Goal: Task Accomplishment & Management: Use online tool/utility

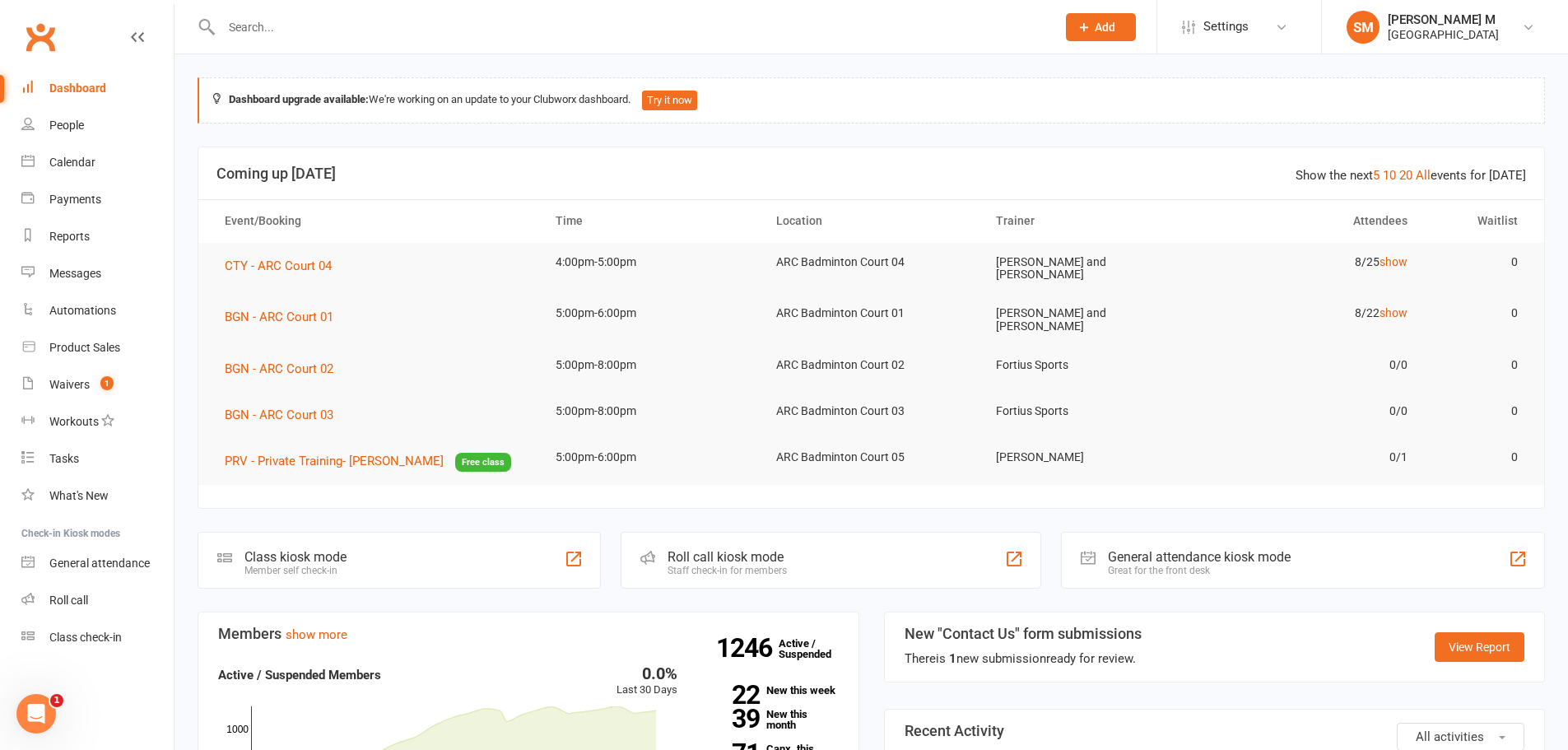
click at [80, 87] on div "Dashboard" at bounding box center [78, 88] width 57 height 13
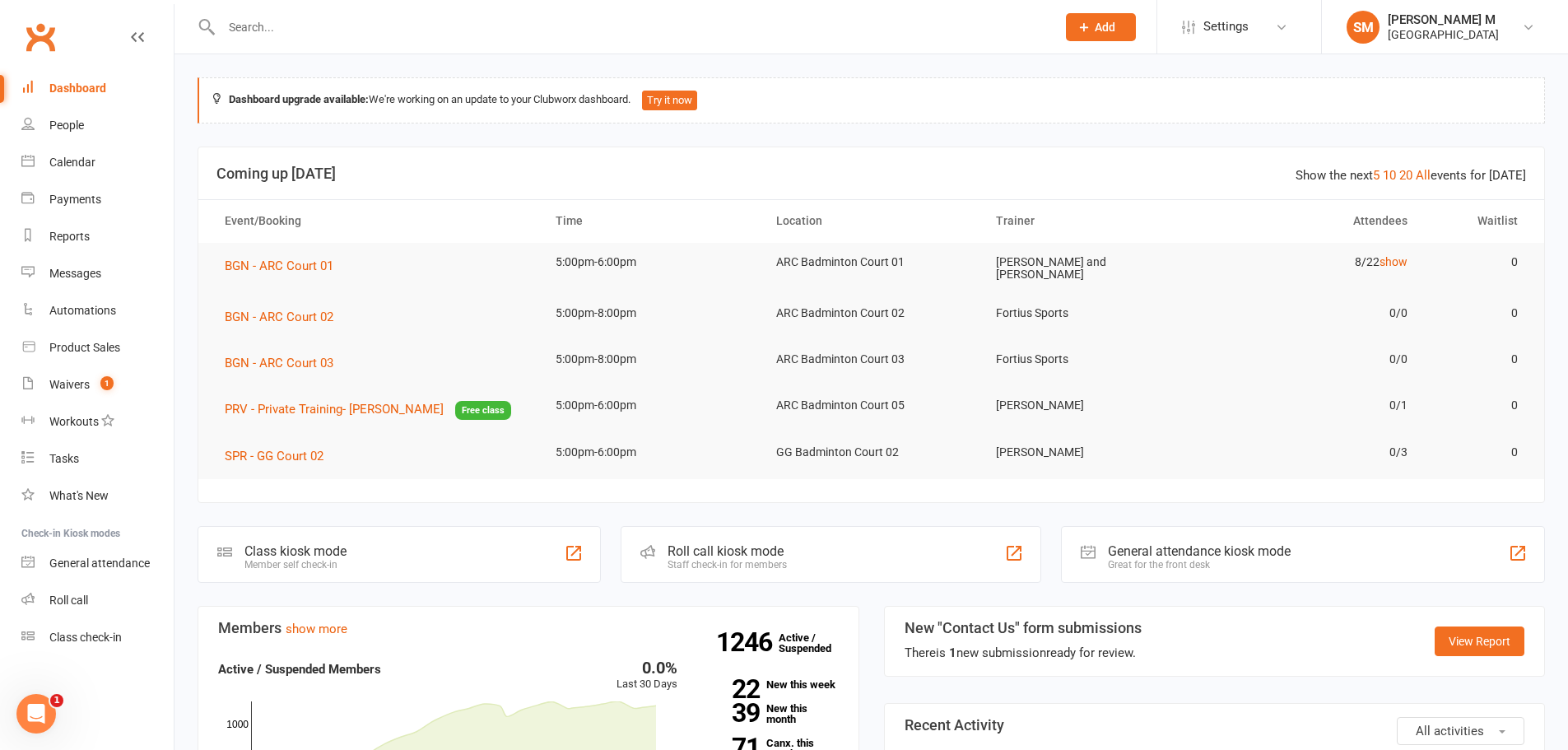
click at [290, 27] on input "text" at bounding box center [630, 27] width 828 height 23
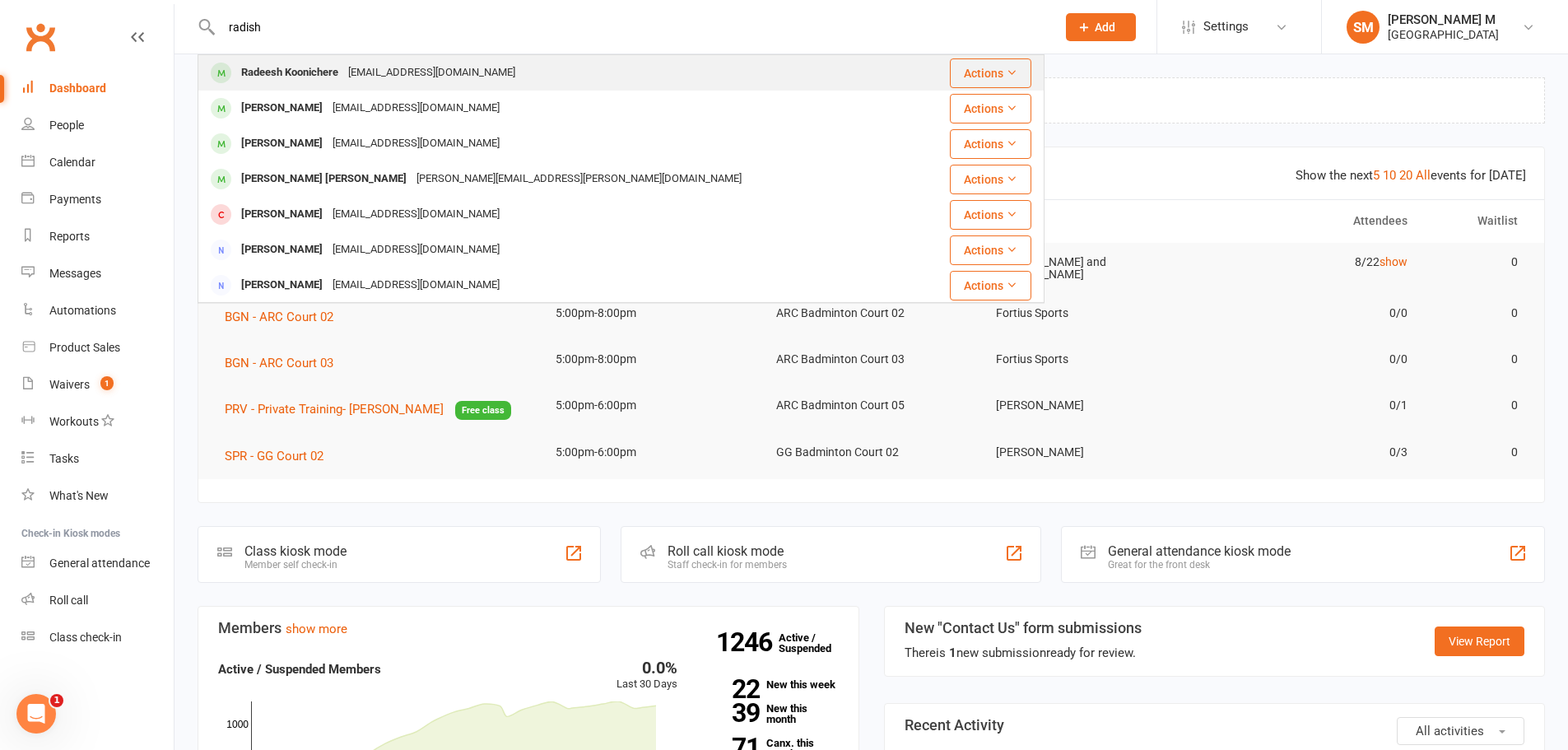
type input "radish"
click at [341, 77] on div "Radeesh Koonichere" at bounding box center [289, 73] width 107 height 24
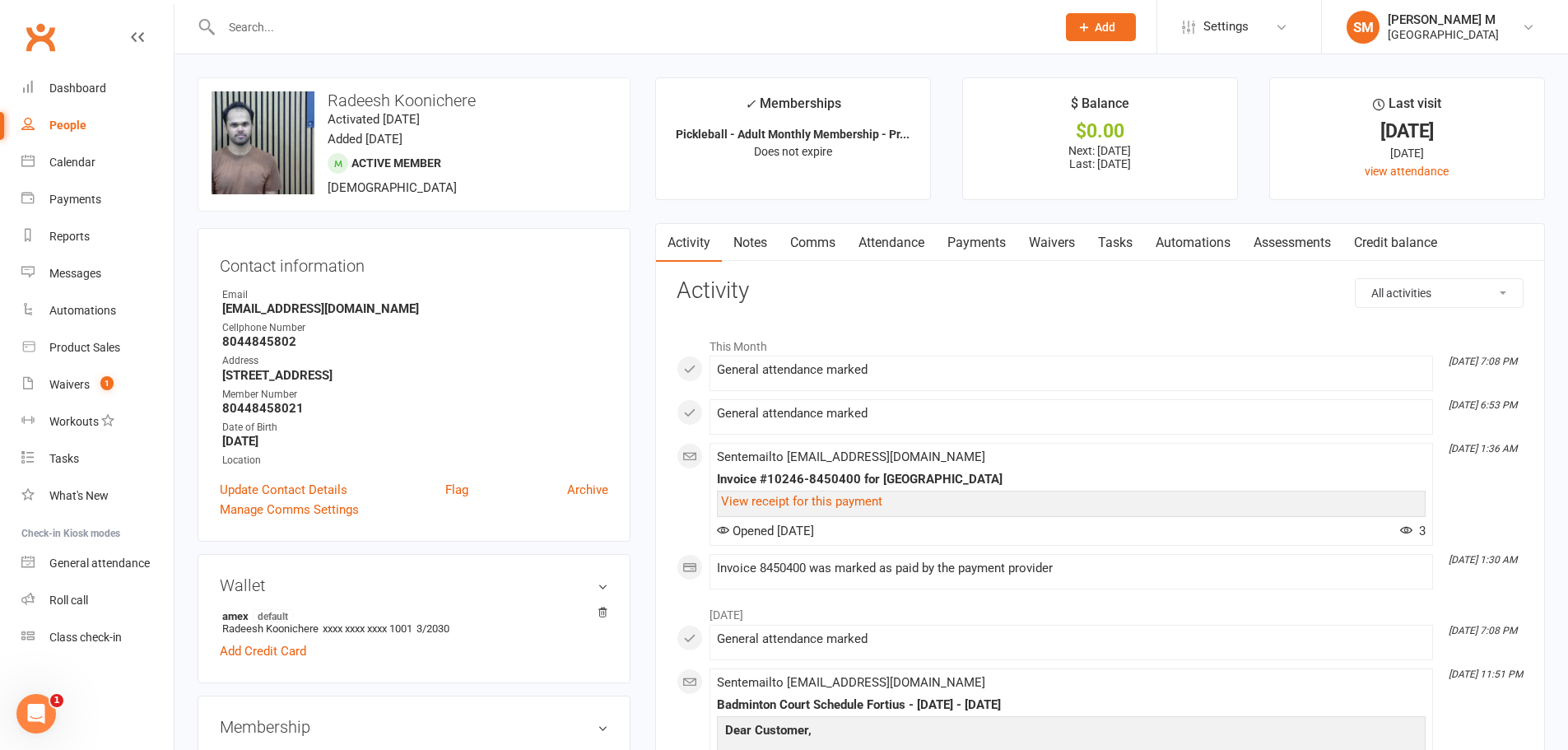
click at [889, 242] on link "Attendance" at bounding box center [891, 243] width 89 height 38
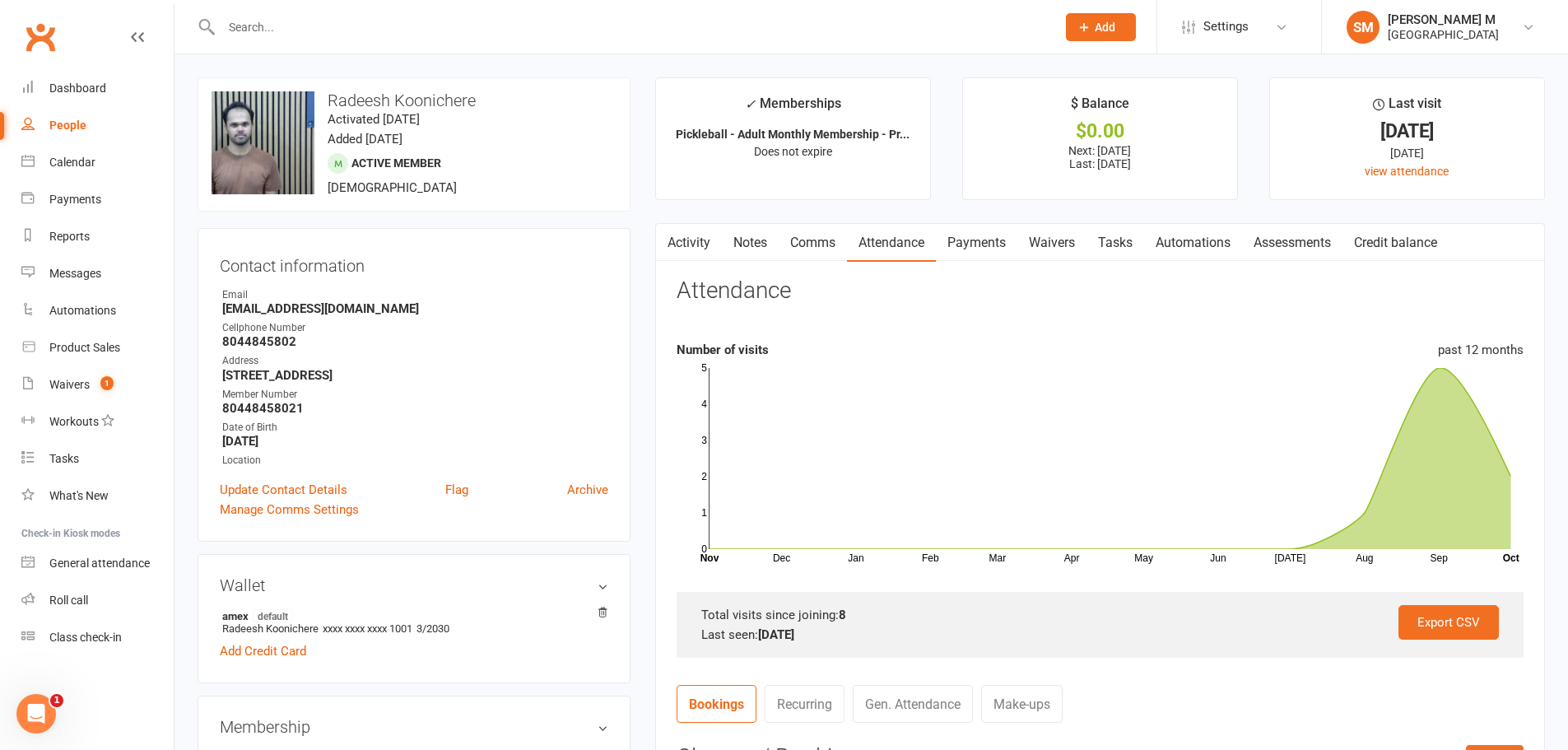
click at [702, 241] on link "Activity" at bounding box center [689, 243] width 65 height 38
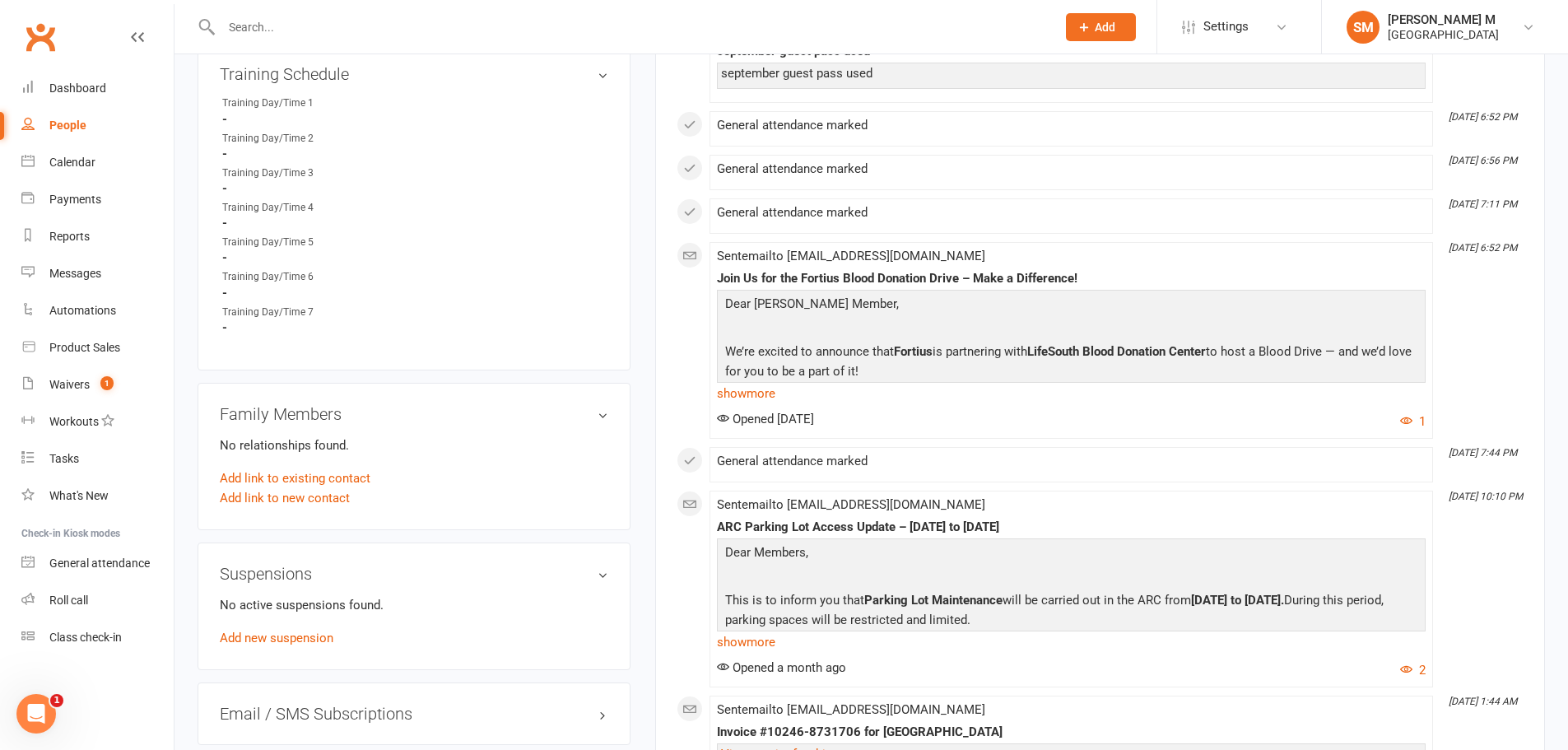
scroll to position [1070, 0]
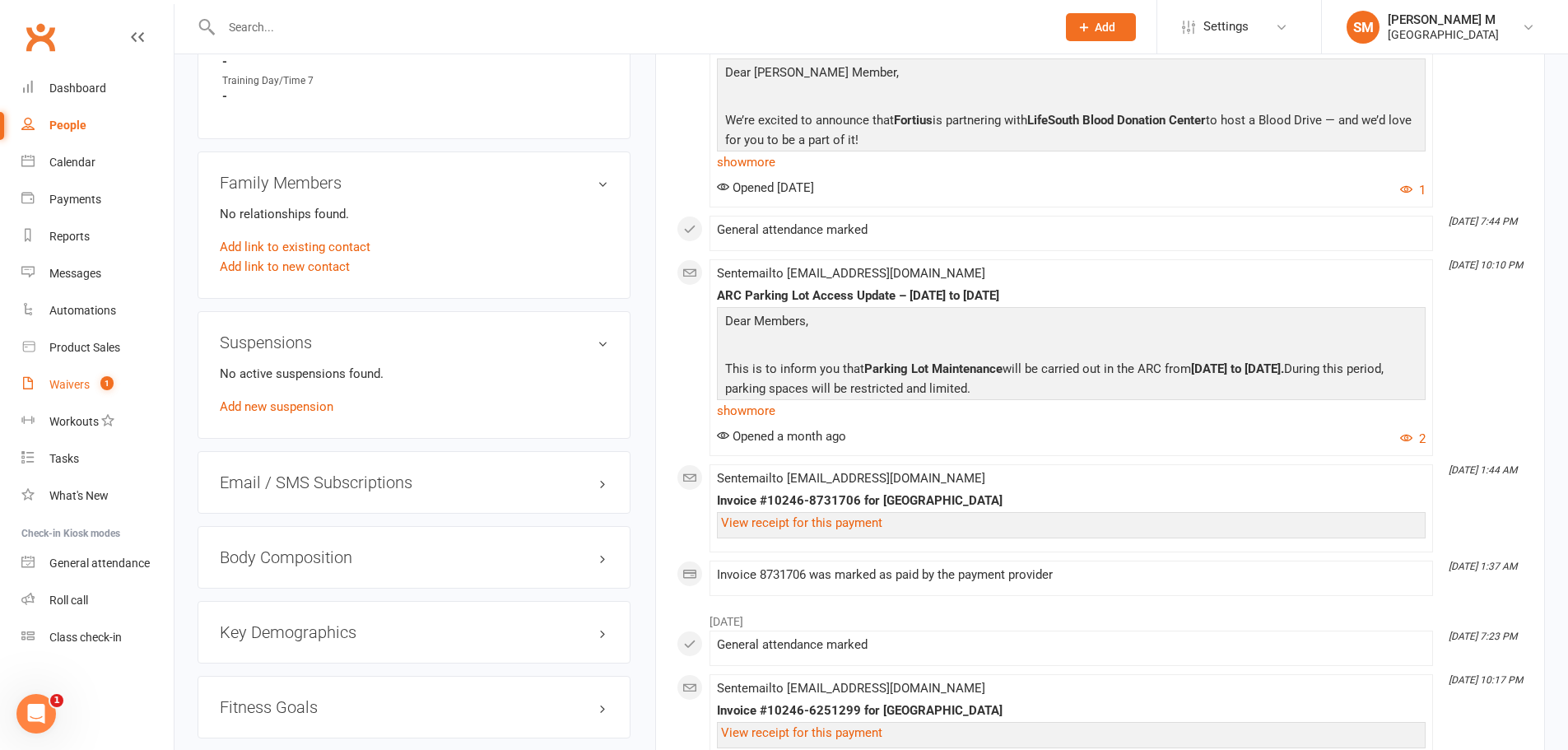
click at [41, 384] on link "Waivers 1" at bounding box center [98, 385] width 152 height 37
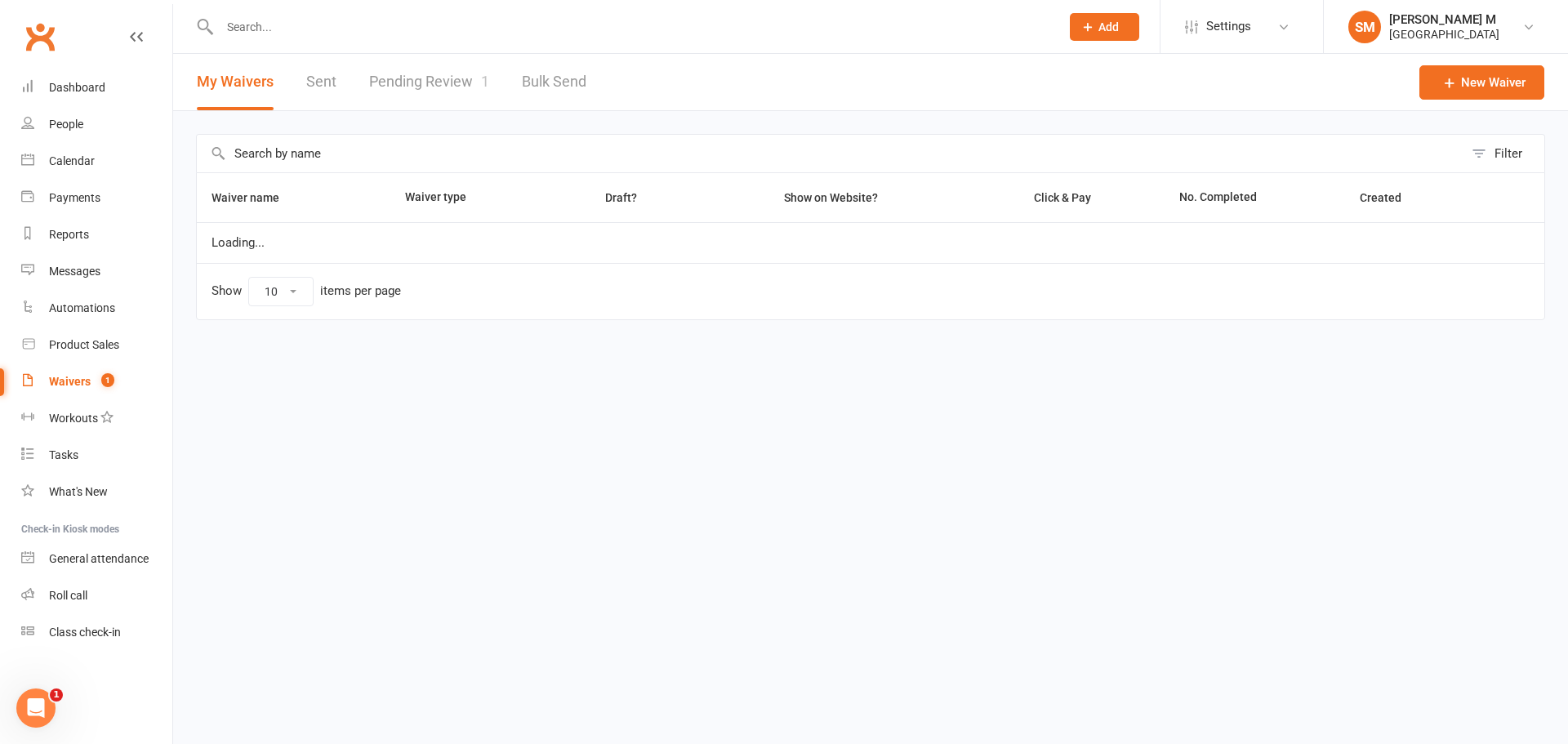
select select "50"
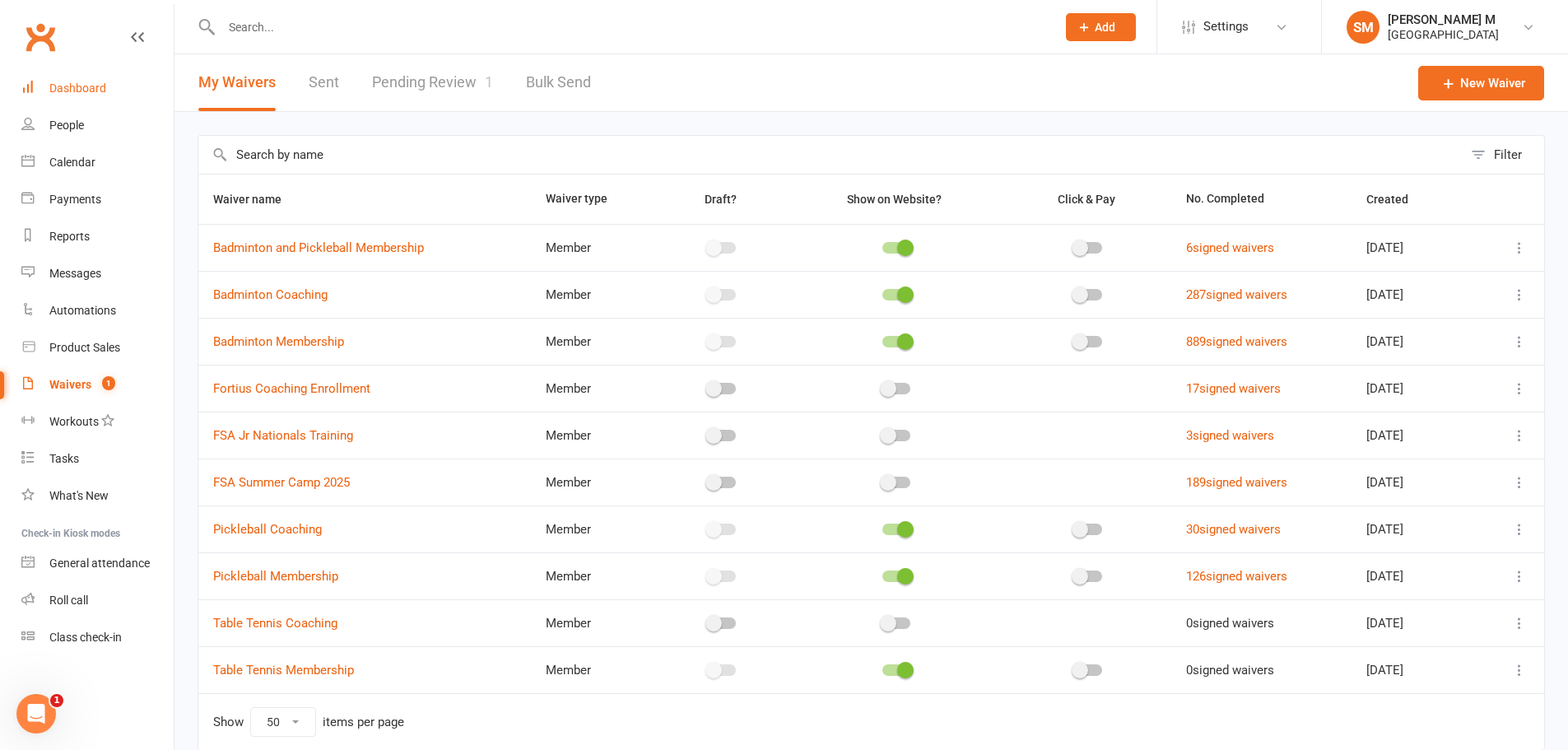
click at [82, 90] on div "Dashboard" at bounding box center [78, 88] width 57 height 13
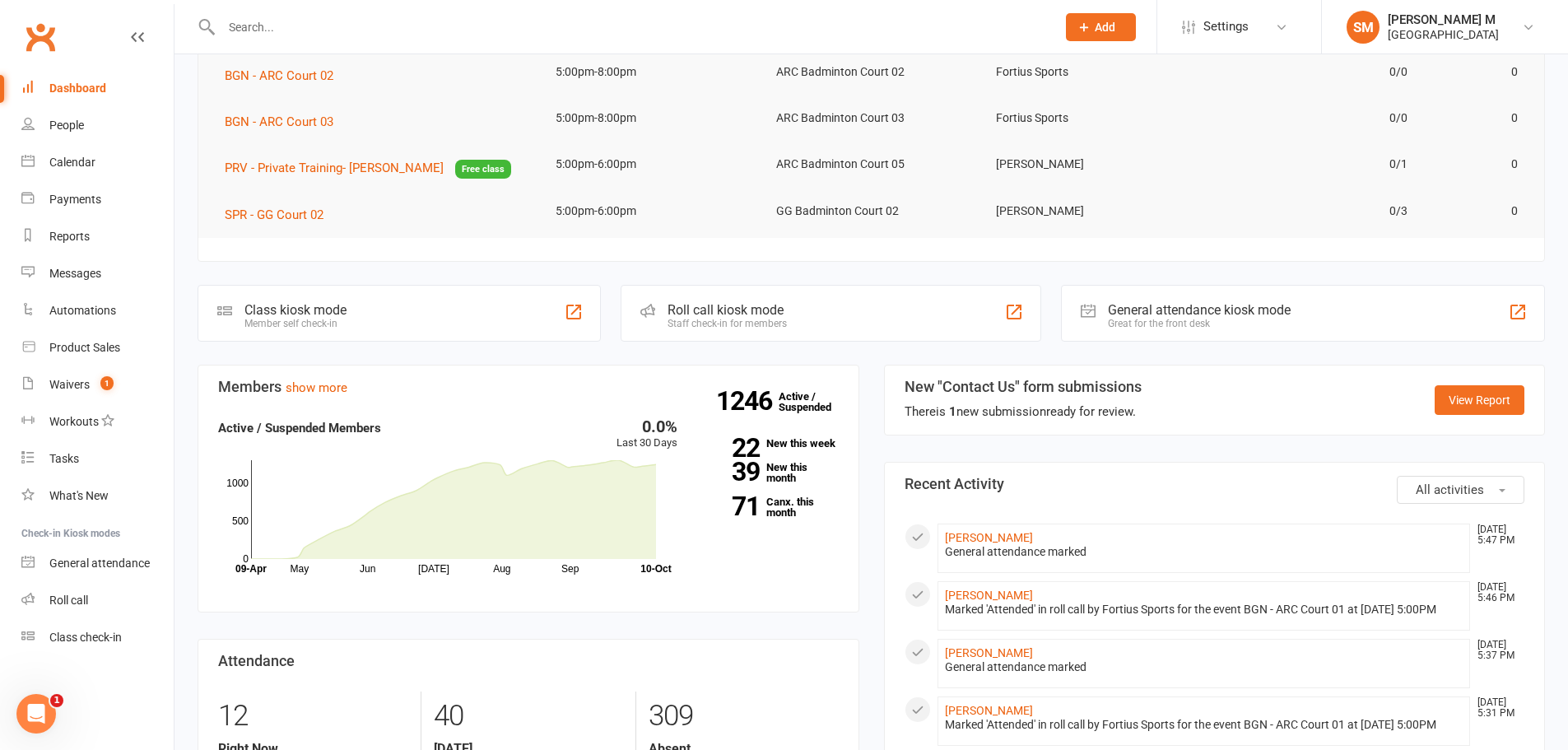
scroll to position [329, 0]
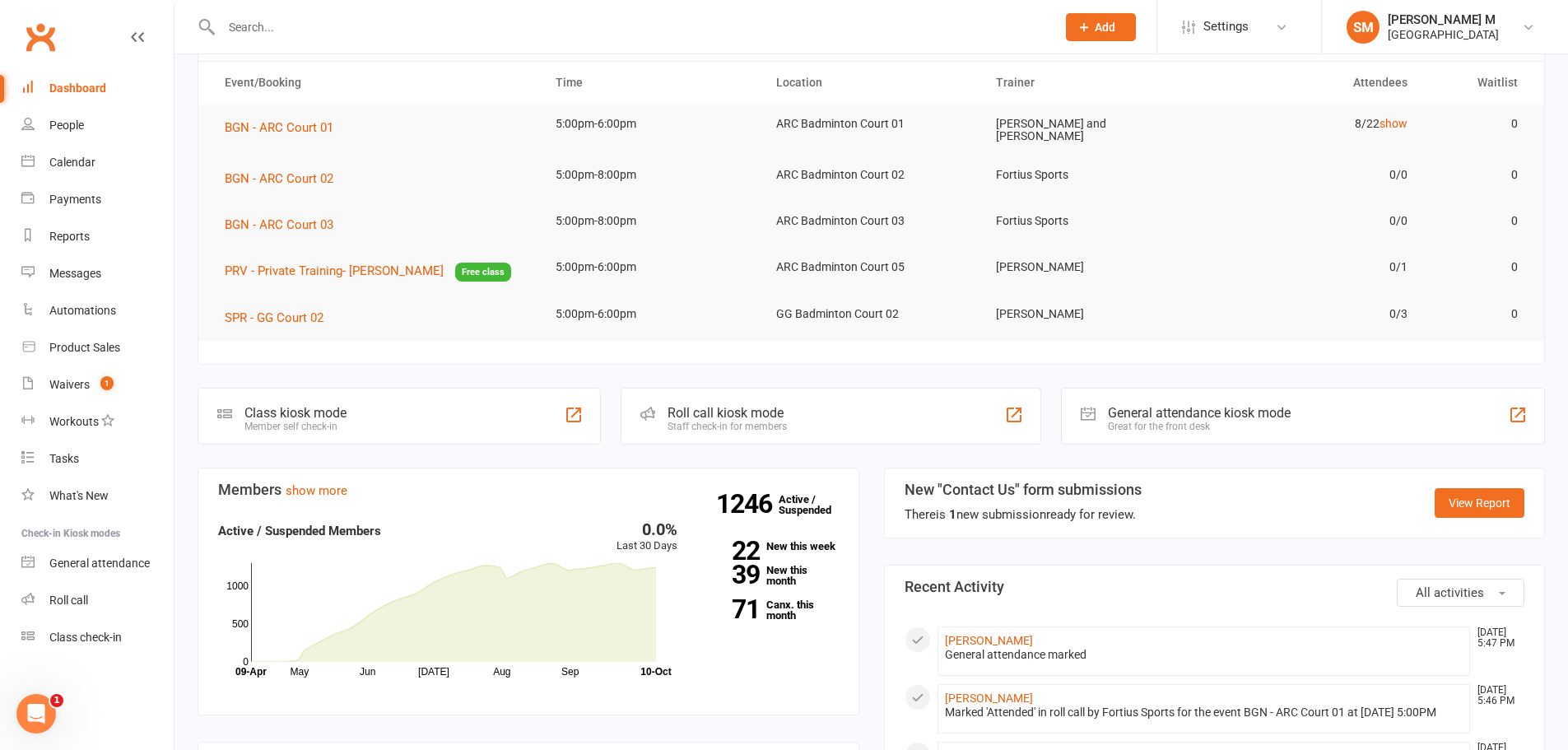
click at [257, 22] on input "text" at bounding box center [630, 27] width 828 height 23
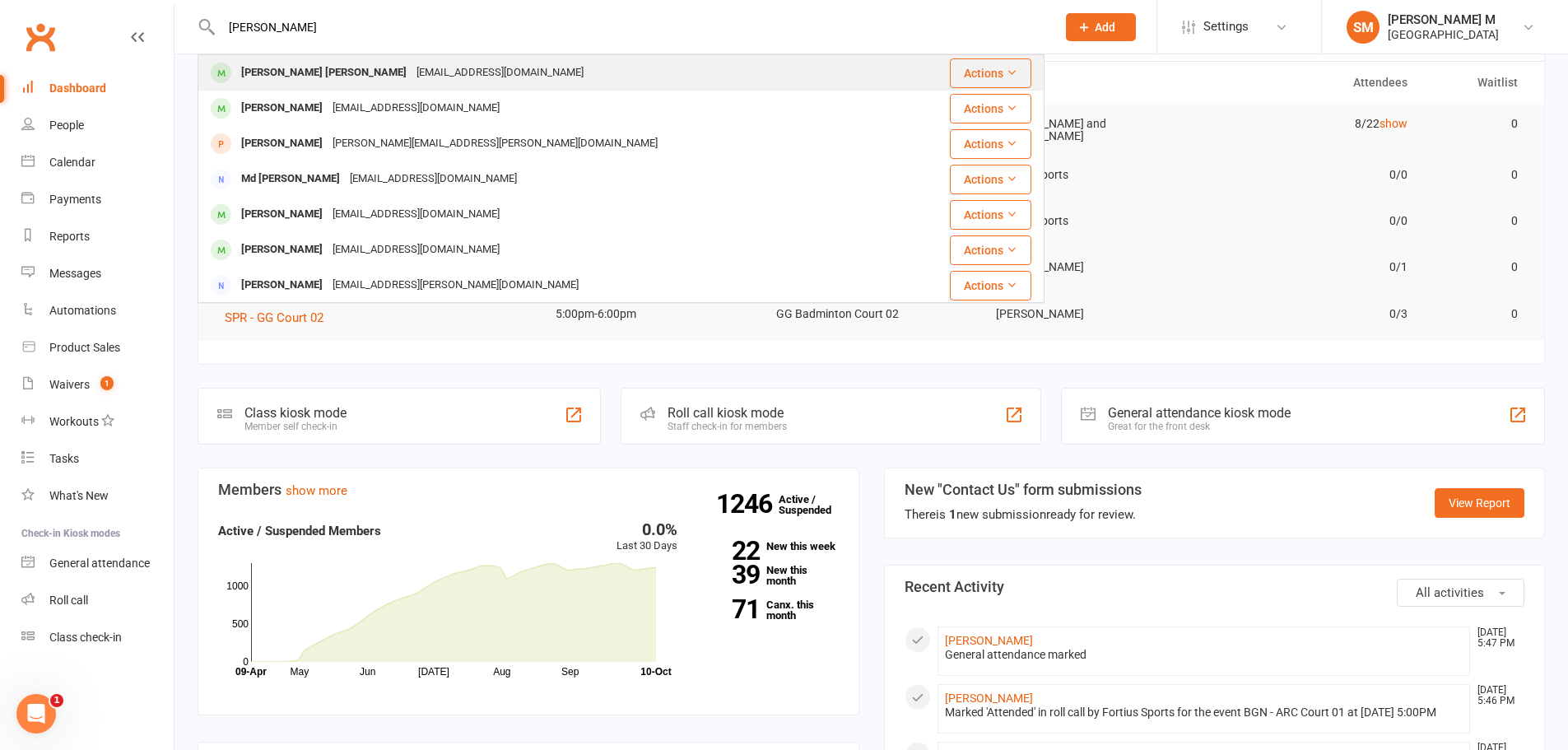
type input "bhuvan"
click at [433, 88] on div "Bhuvan Sulugodu Madhava Rao bhuvansm@gmail.com" at bounding box center [549, 73] width 702 height 34
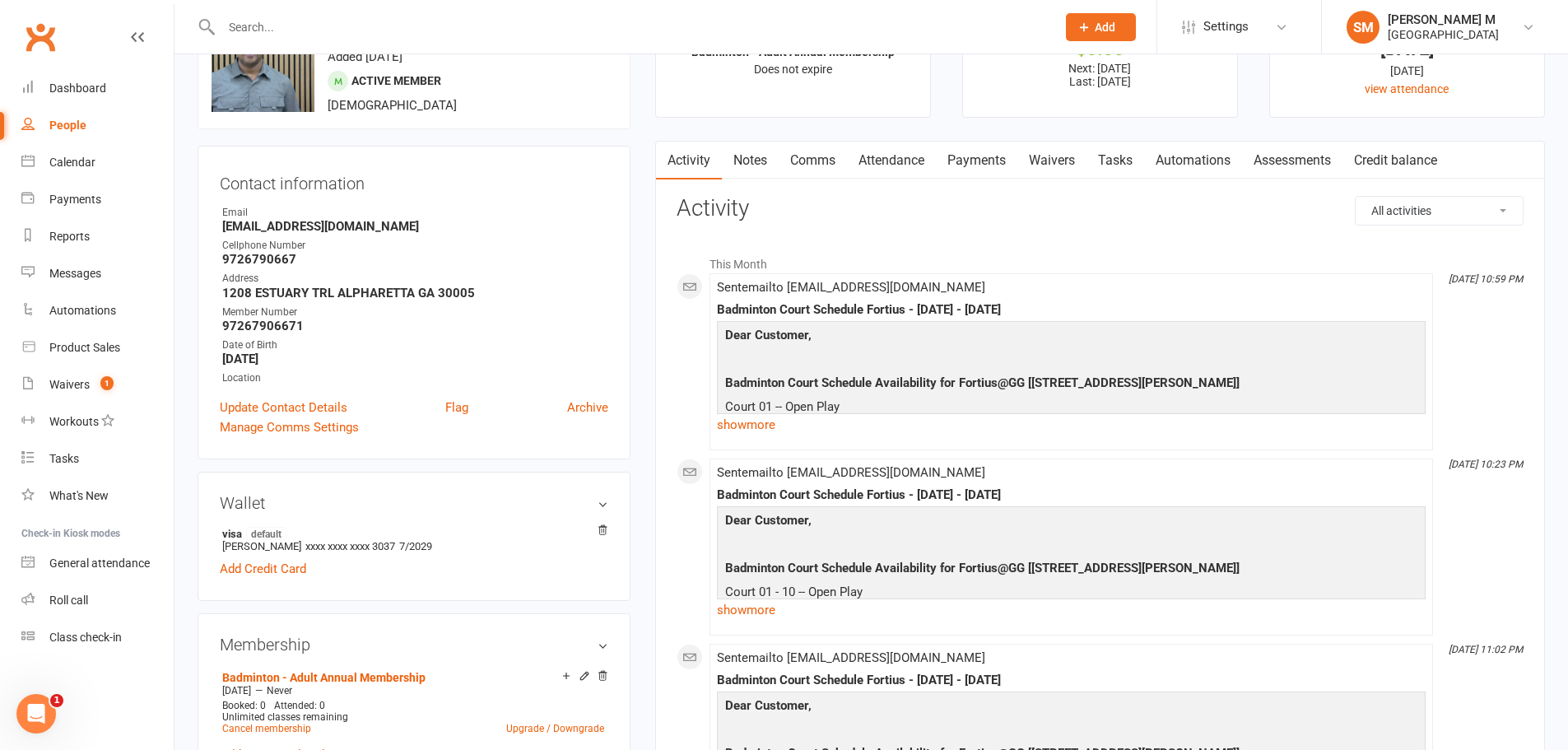
scroll to position [165, 0]
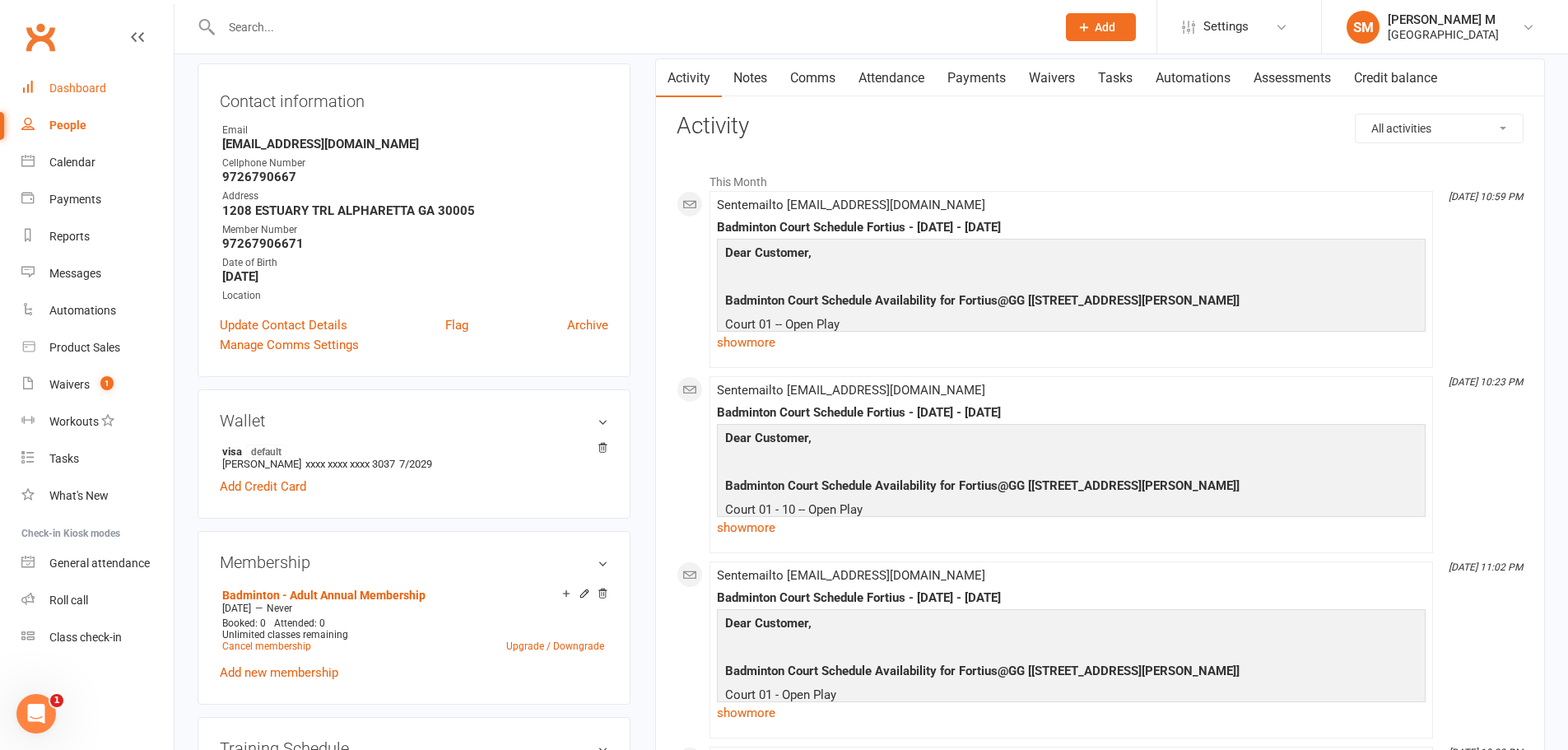
click at [42, 96] on link "Dashboard" at bounding box center [98, 88] width 152 height 37
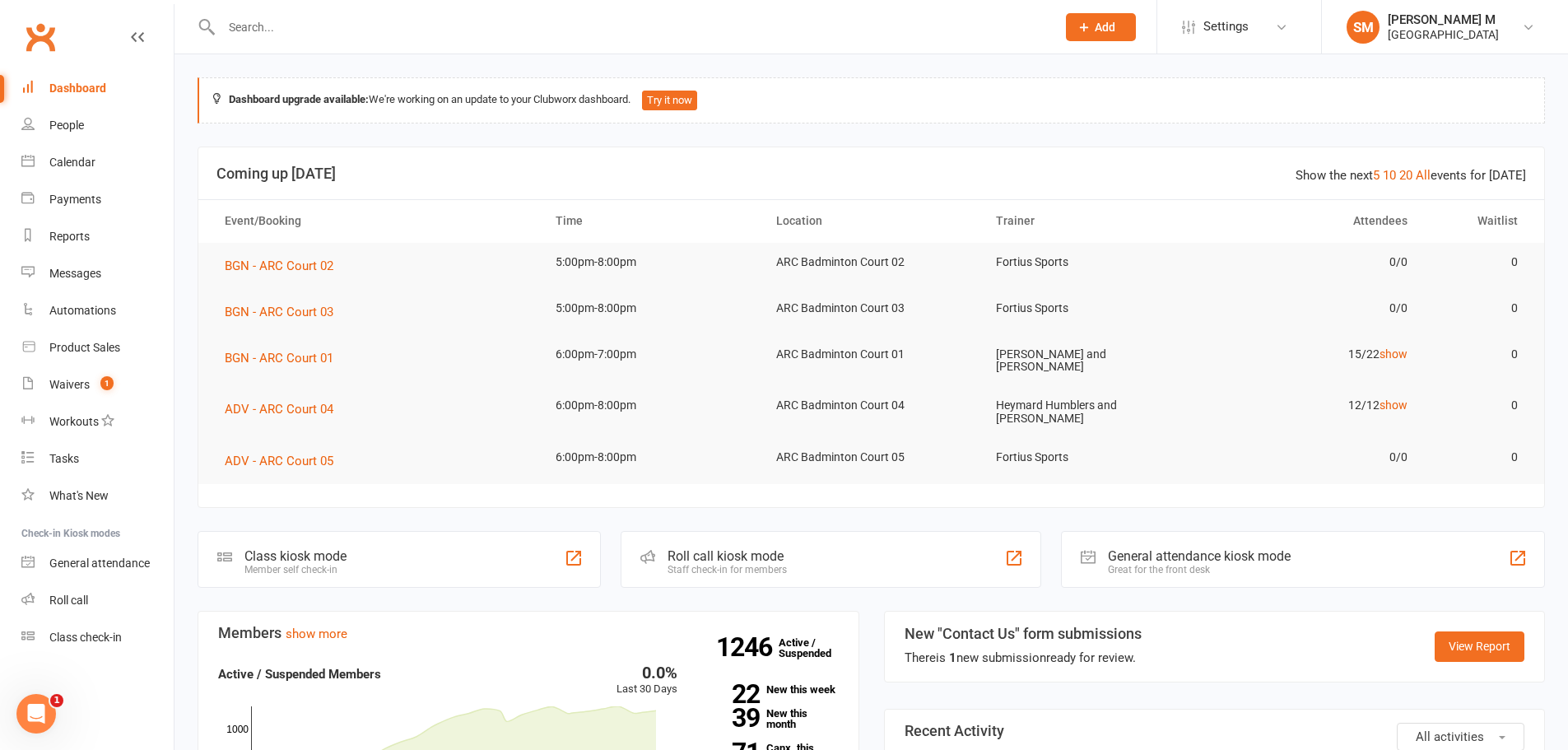
click at [327, 22] on input "text" at bounding box center [630, 27] width 828 height 23
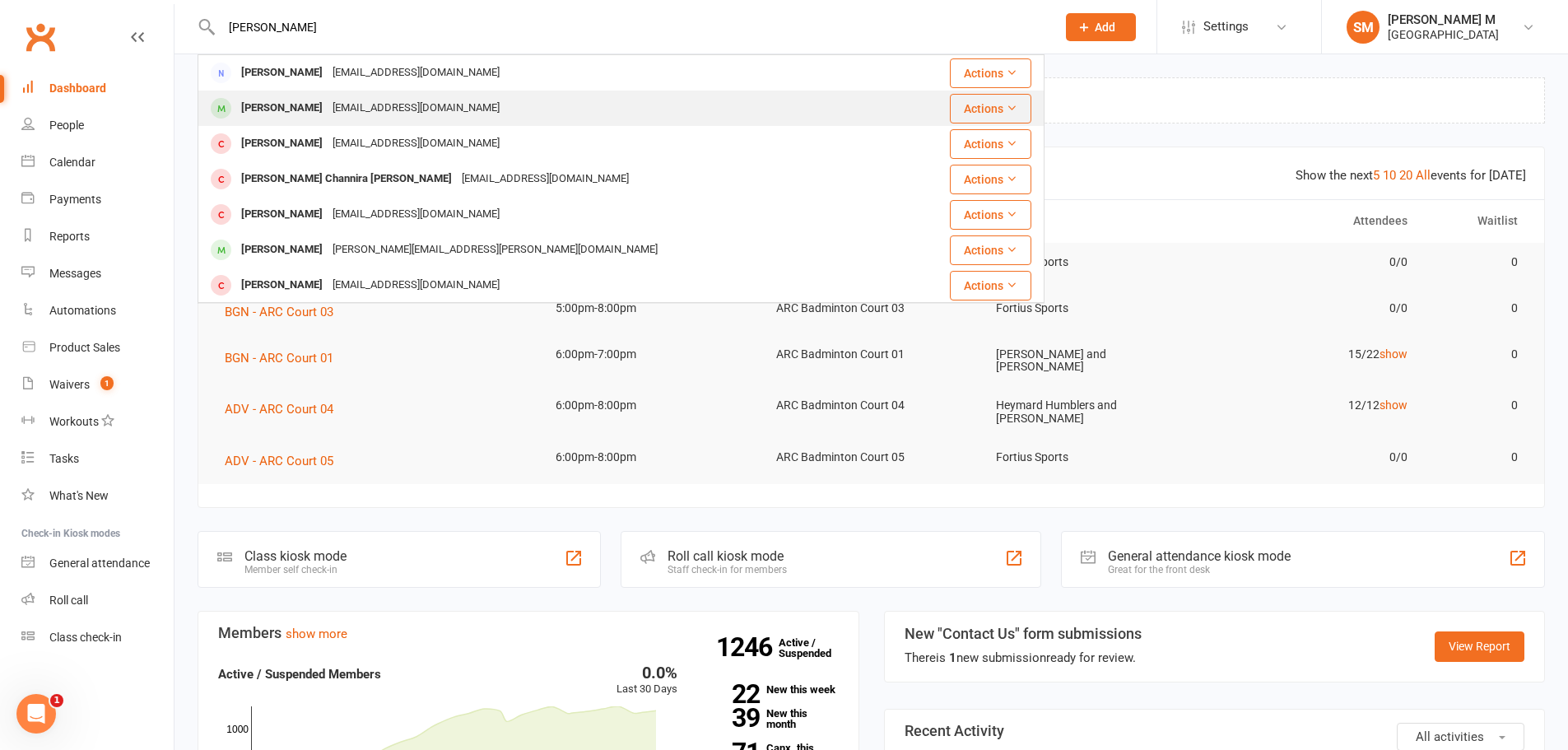
type input "pavan"
click at [328, 103] on div "Pavankumaryamana@gmail.com" at bounding box center [416, 108] width 177 height 24
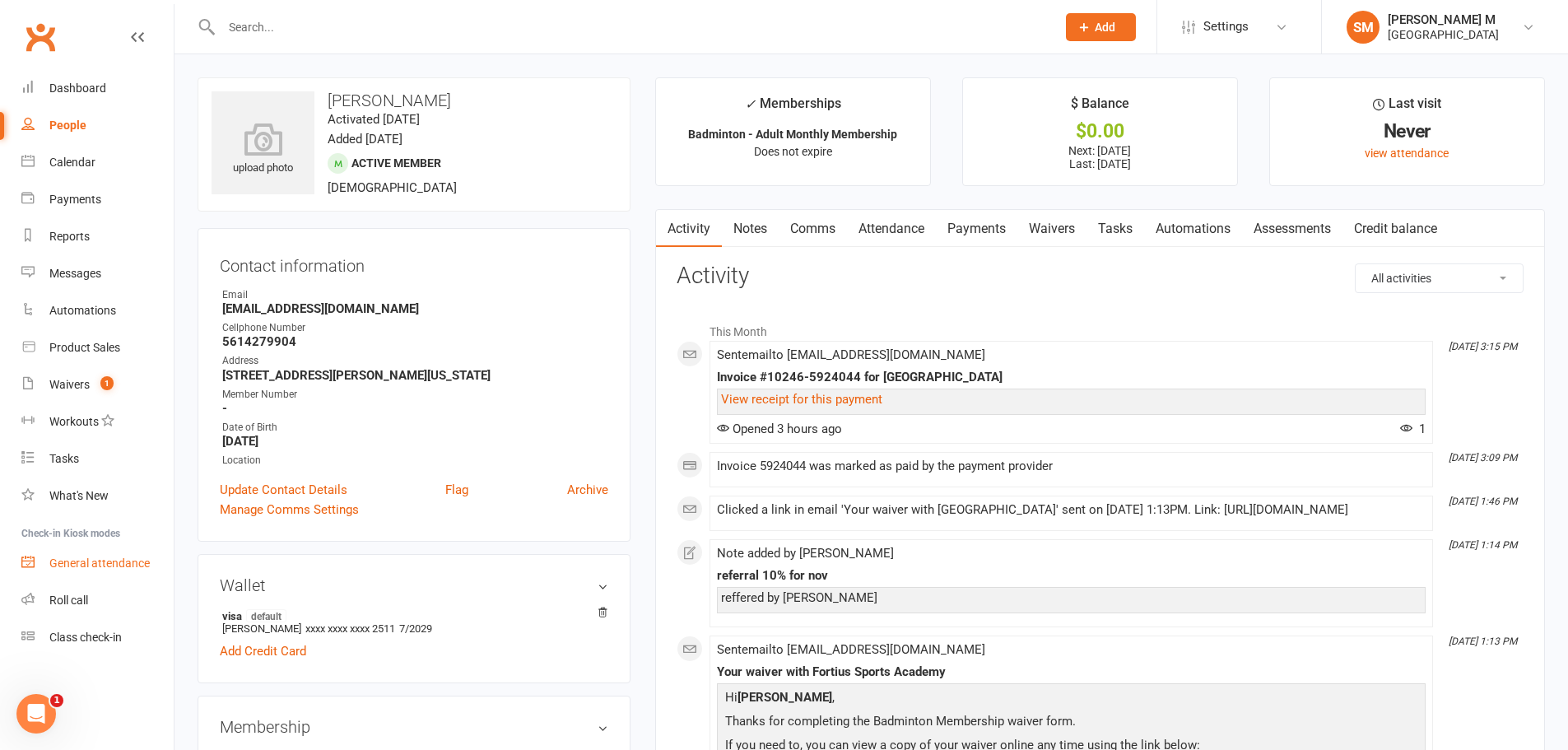
click at [83, 563] on div "General attendance" at bounding box center [99, 564] width 100 height 13
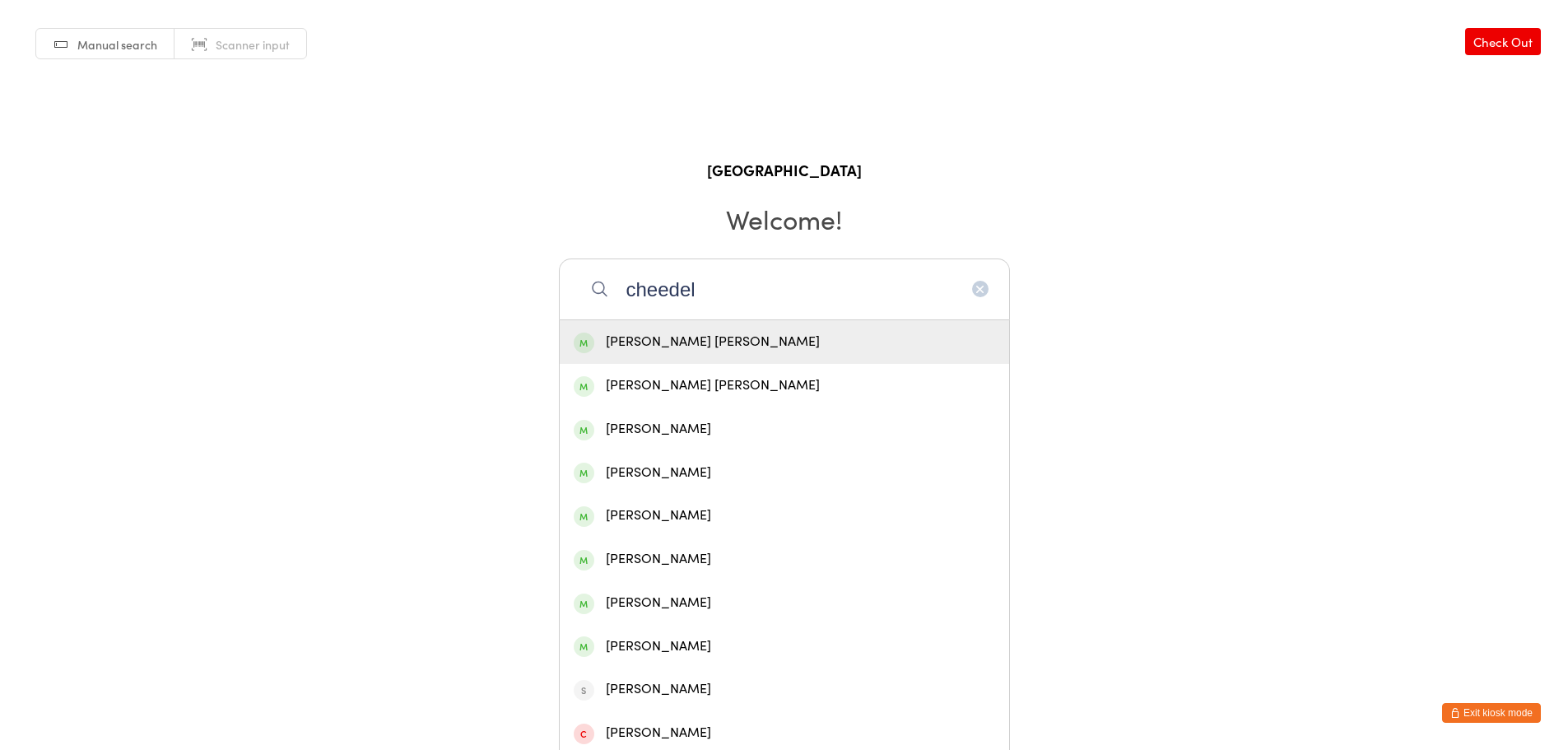
type input "cheedel"
click at [695, 350] on div "[PERSON_NAME] [PERSON_NAME]" at bounding box center [784, 341] width 422 height 22
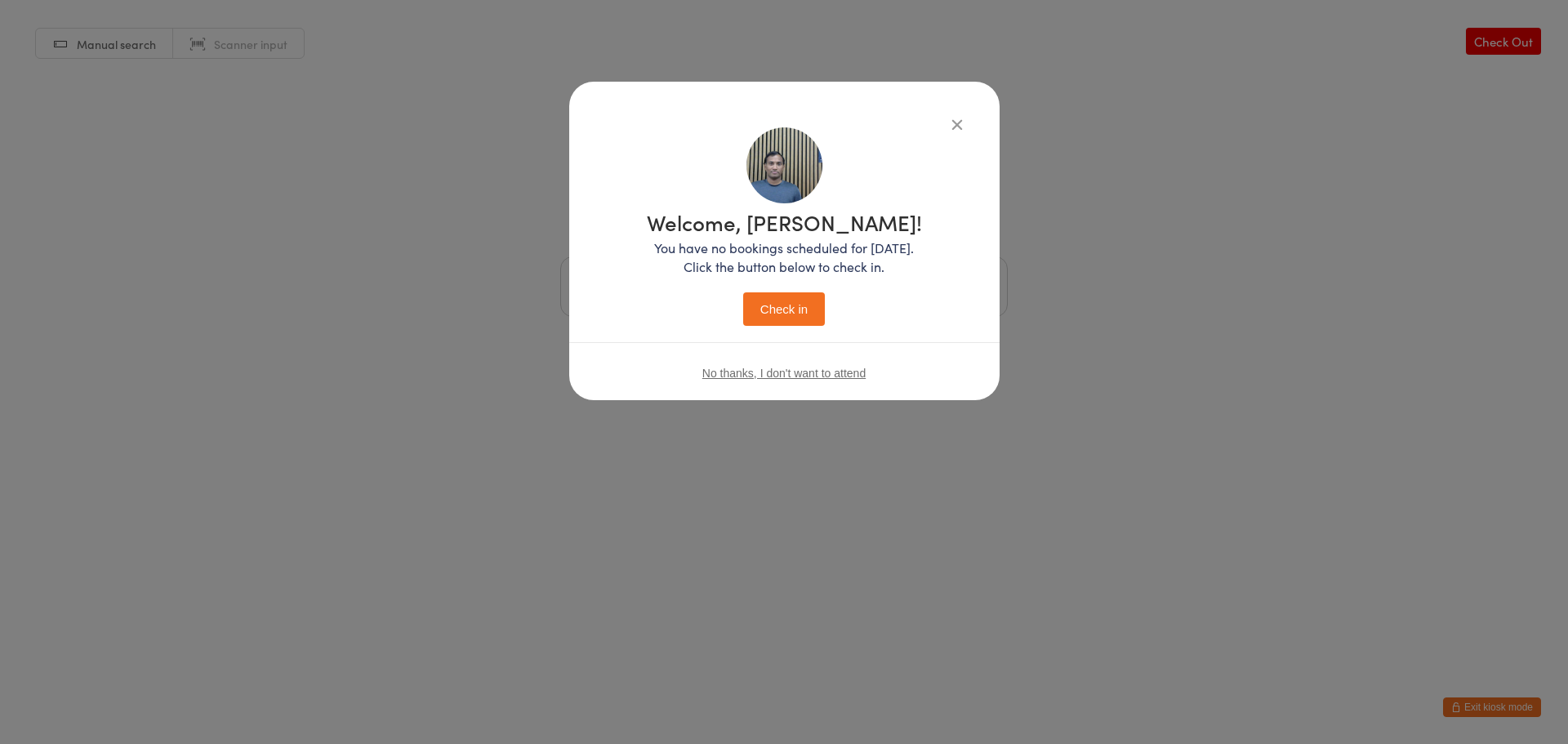
click at [768, 319] on button "Check in" at bounding box center [784, 309] width 81 height 34
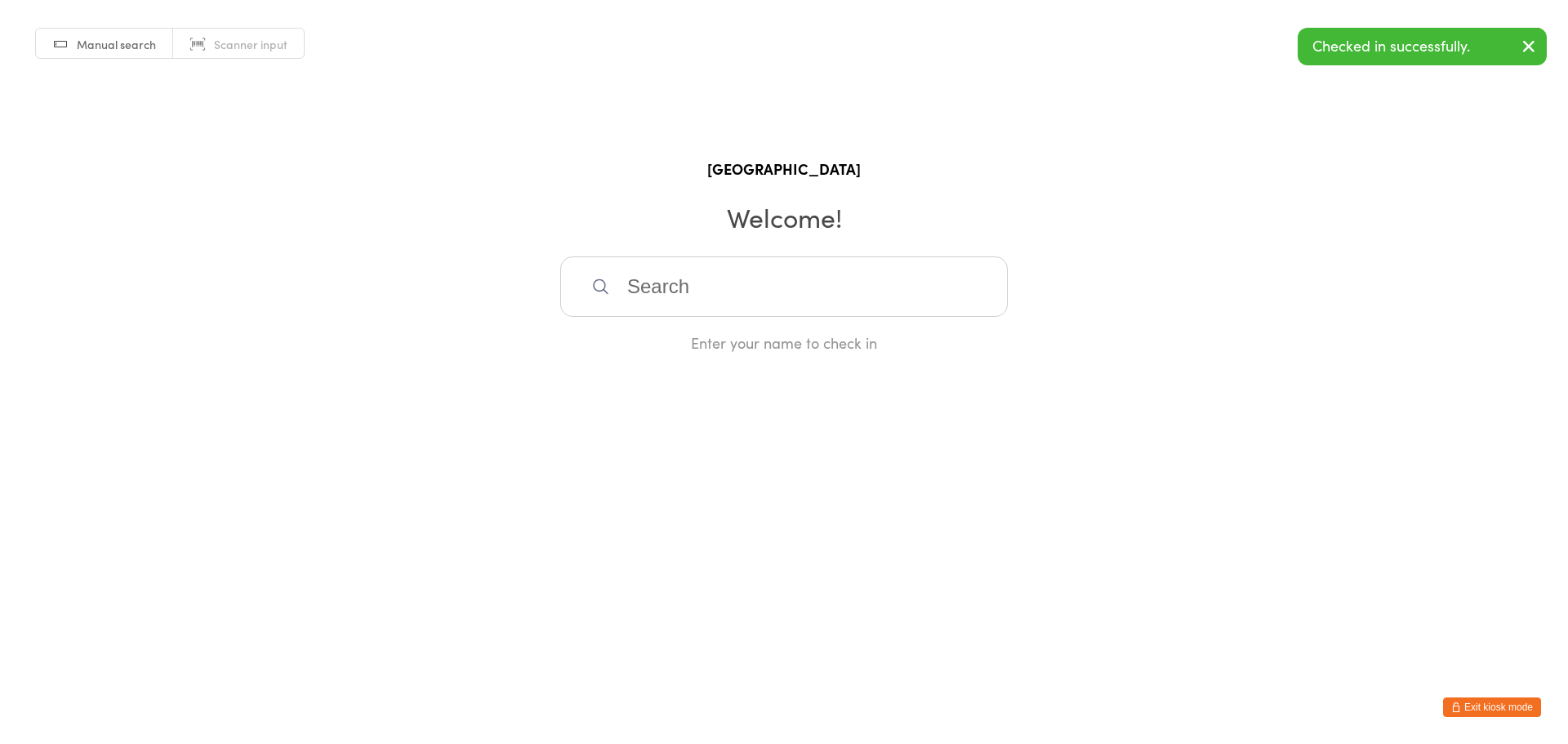
click at [1484, 702] on button "Exit kiosk mode" at bounding box center [1492, 707] width 98 height 20
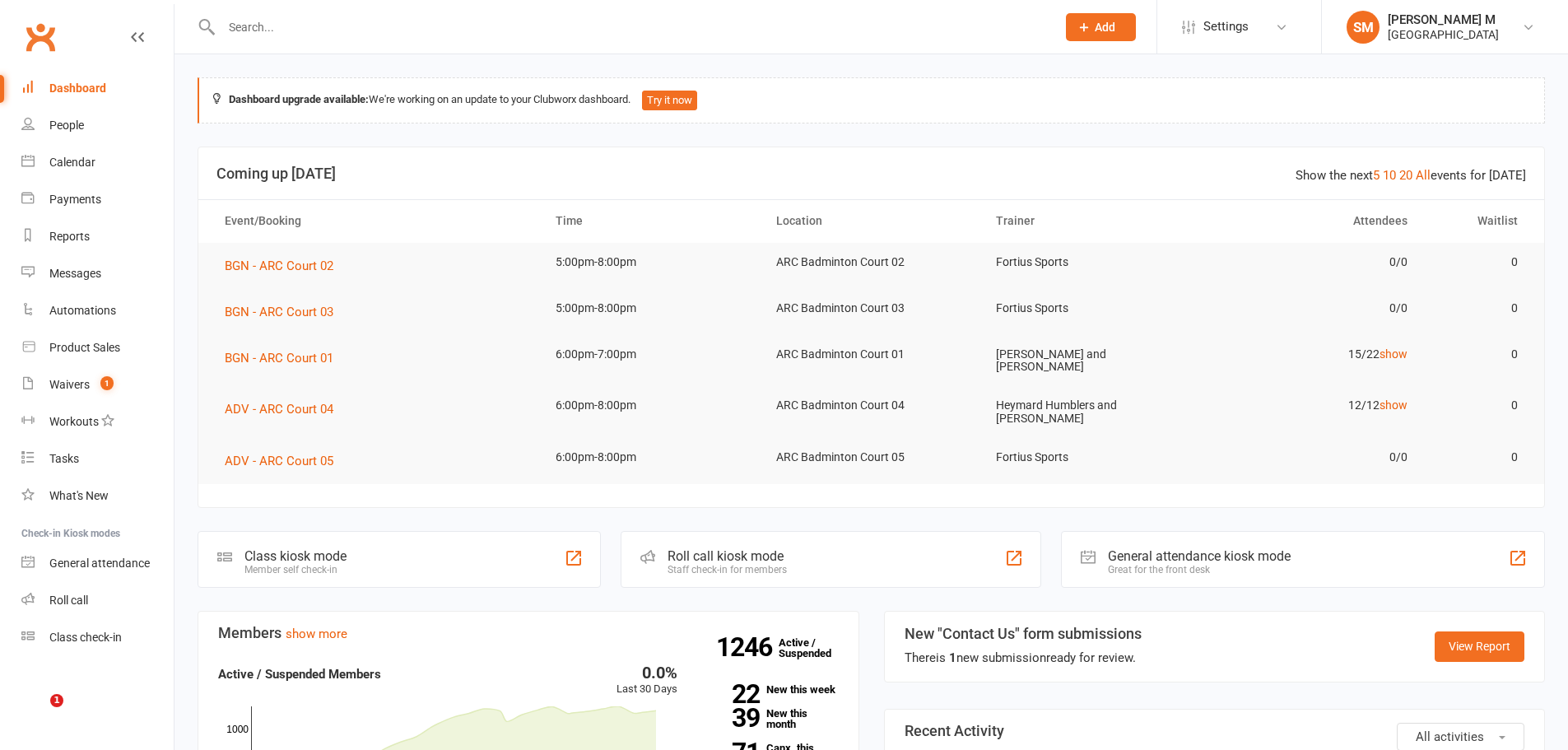
click at [336, 14] on div at bounding box center [621, 27] width 847 height 54
click at [328, 25] on input "text" at bounding box center [630, 27] width 828 height 23
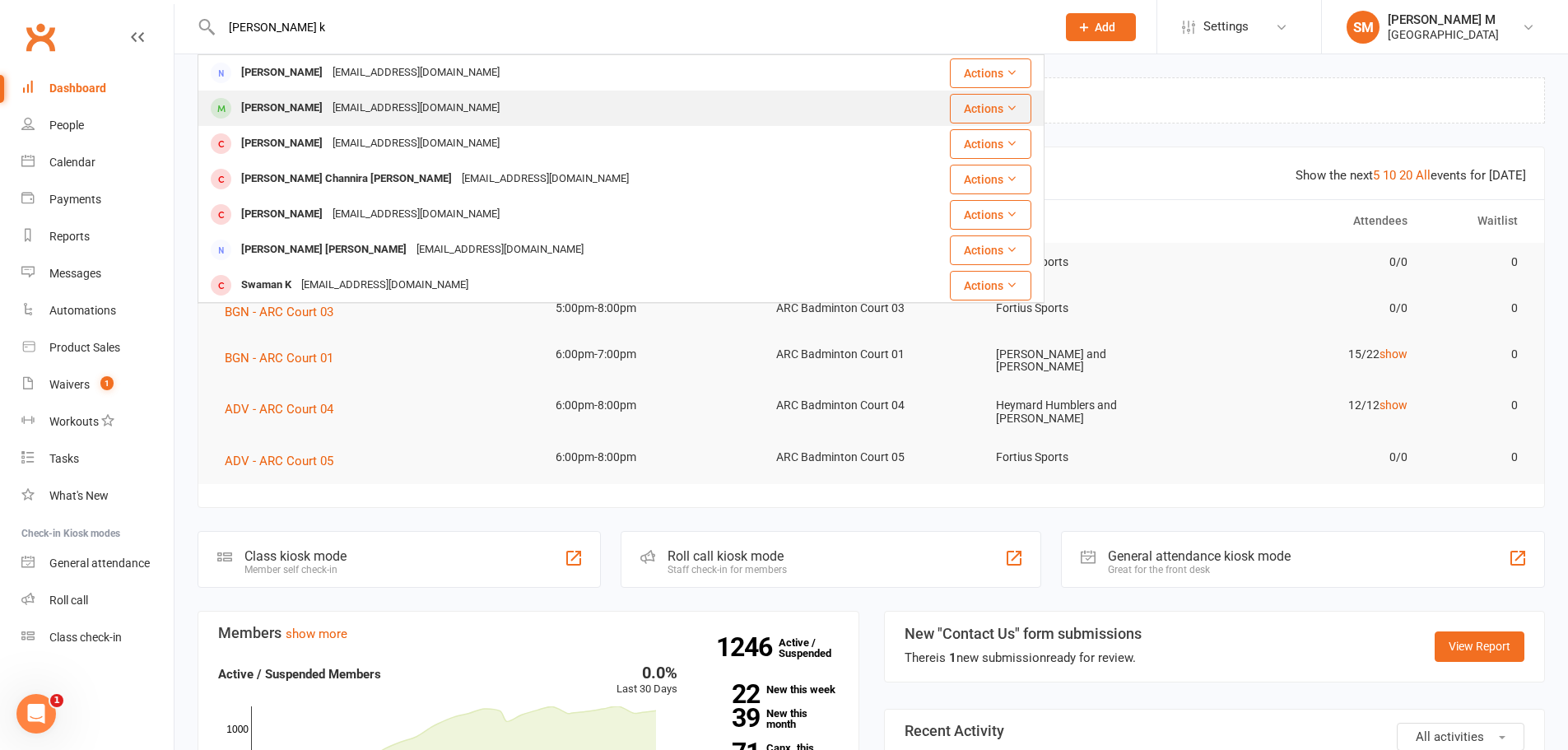
type input "pavan k"
click at [278, 99] on div "Pavan Yamana" at bounding box center [282, 108] width 91 height 24
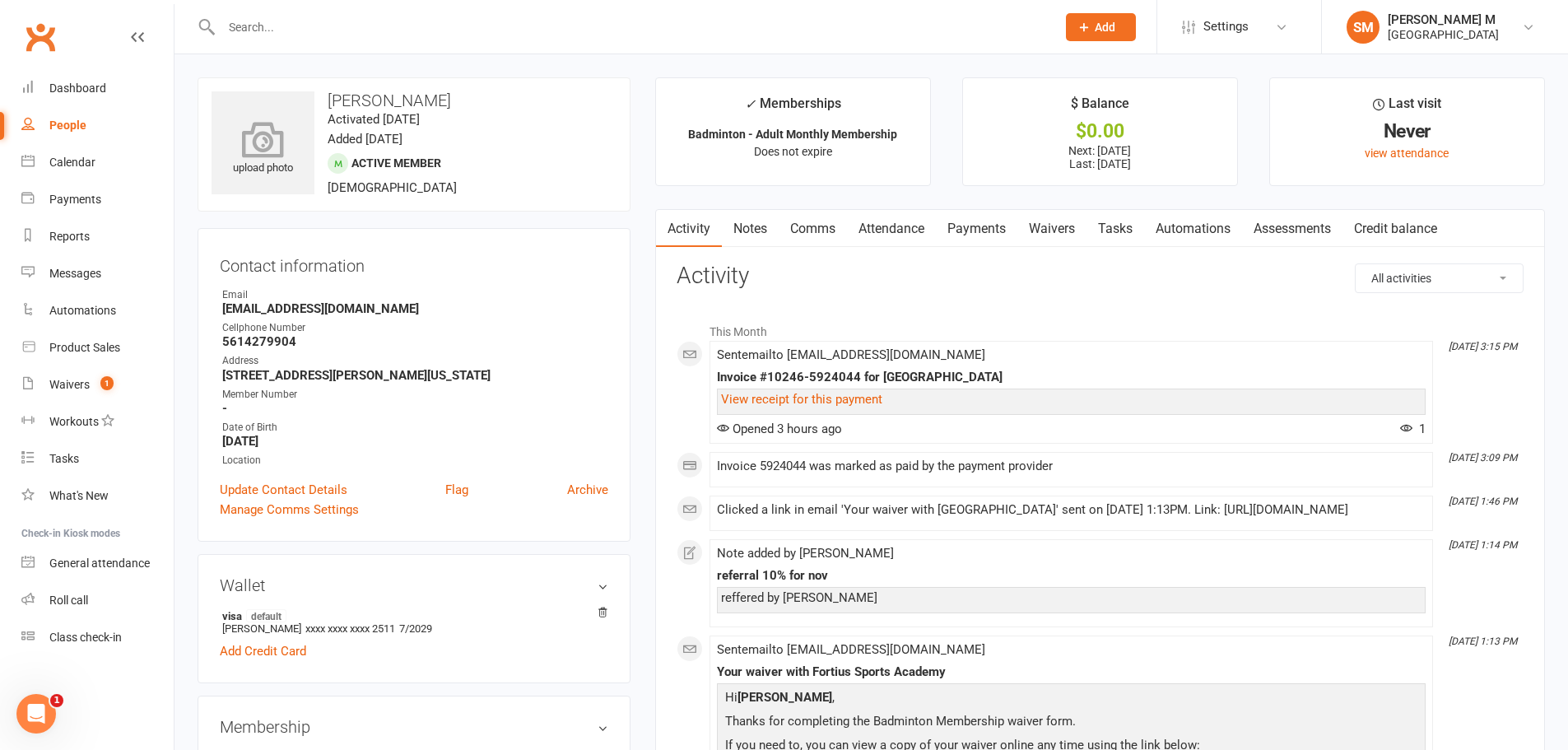
click at [276, 133] on icon at bounding box center [263, 139] width 114 height 36
click at [394, 104] on h3 "Pavan Yamana" at bounding box center [414, 100] width 405 height 18
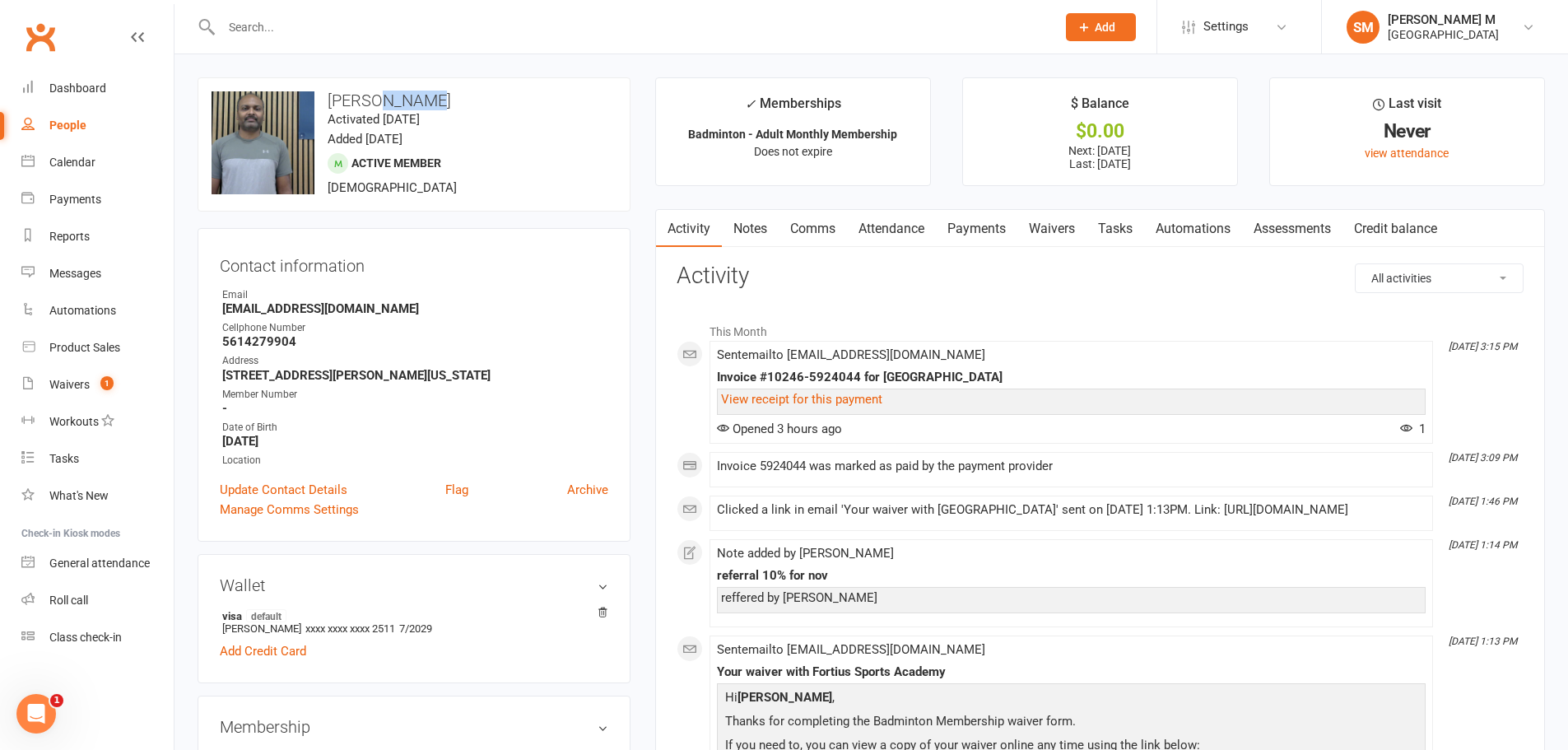
click at [394, 104] on h3 "Pavan Yamana" at bounding box center [414, 100] width 405 height 18
copy h3 "Pavan Yamana"
click at [278, 338] on strong "5614279904" at bounding box center [415, 341] width 386 height 15
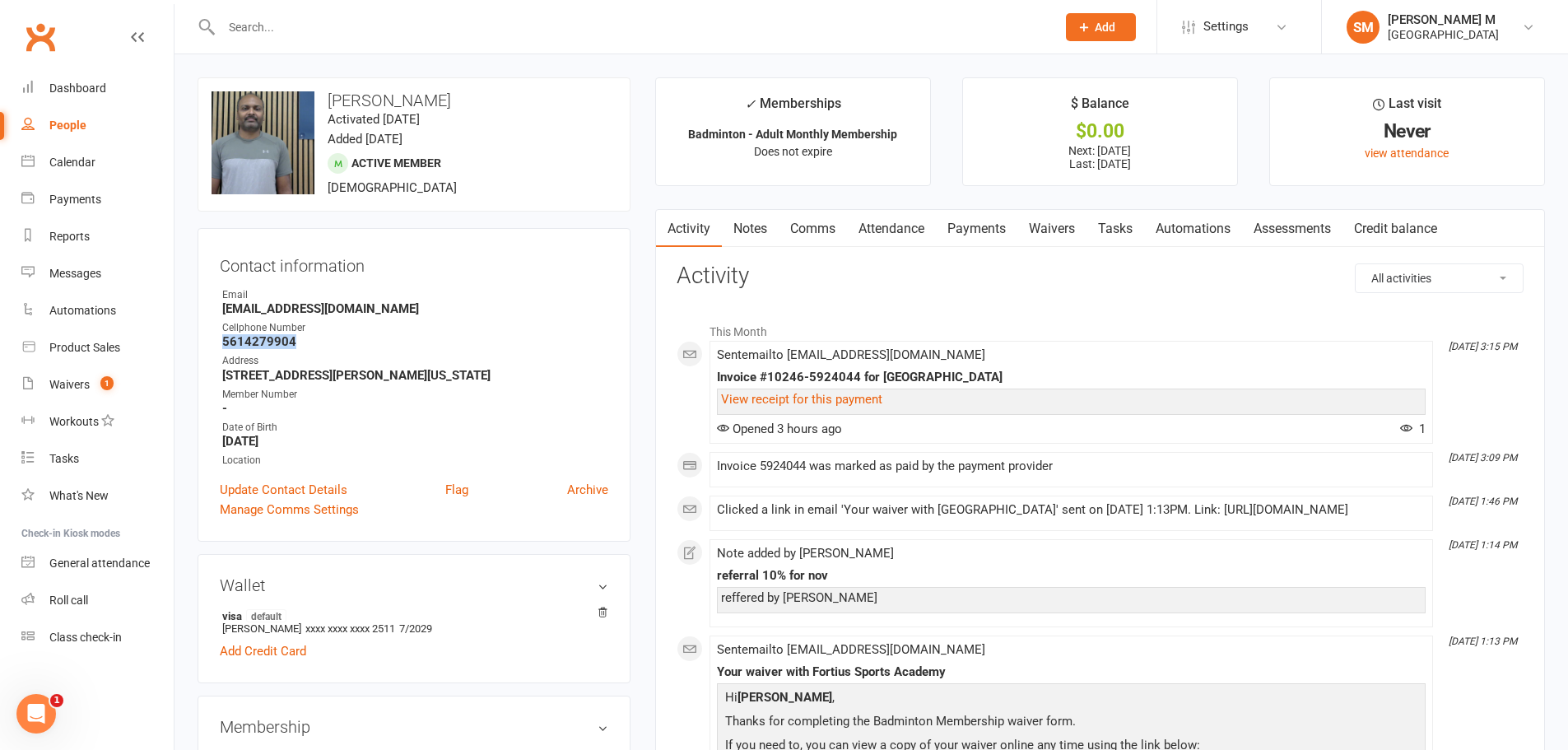
copy strong "5614279904"
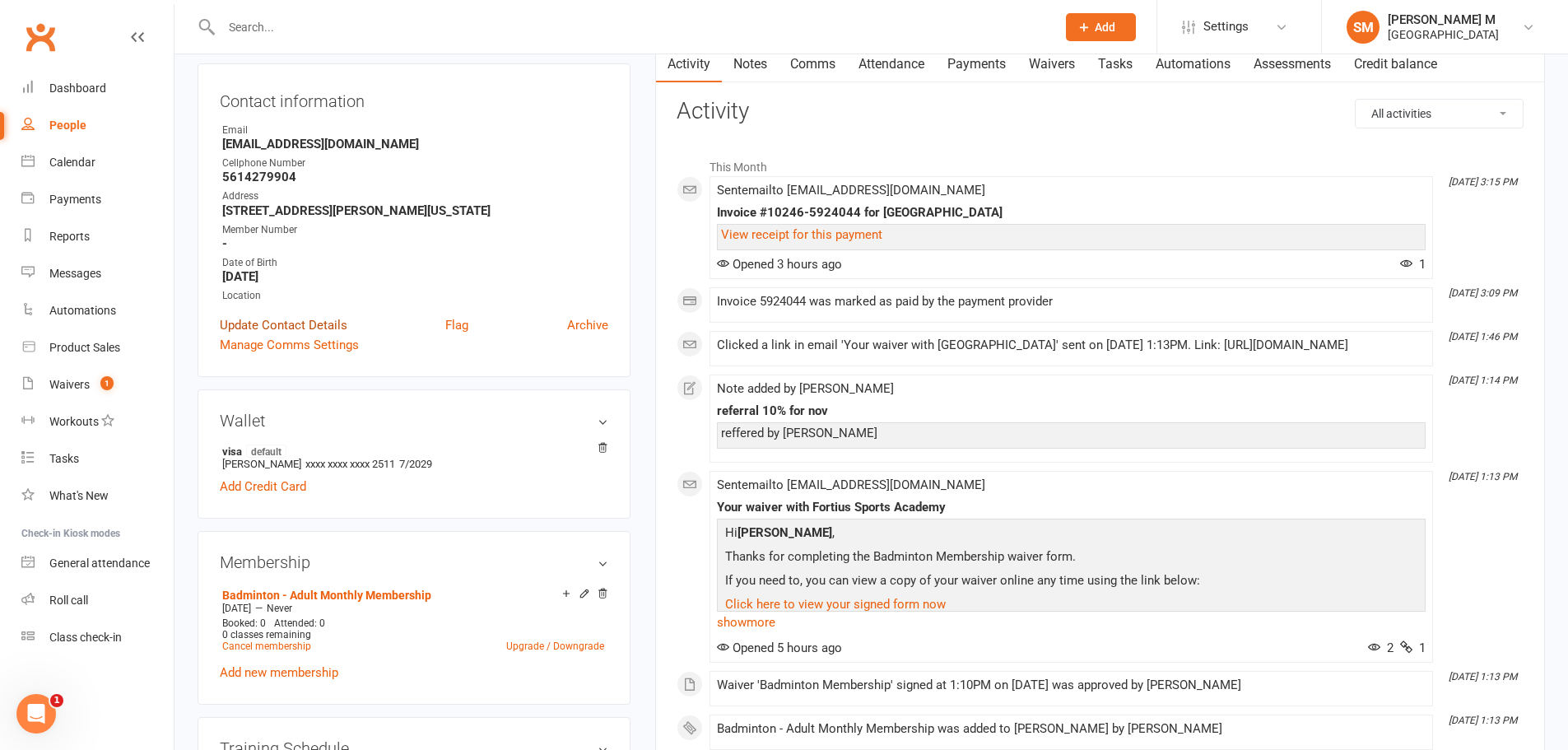
click at [286, 328] on link "Update Contact Details" at bounding box center [283, 325] width 128 height 20
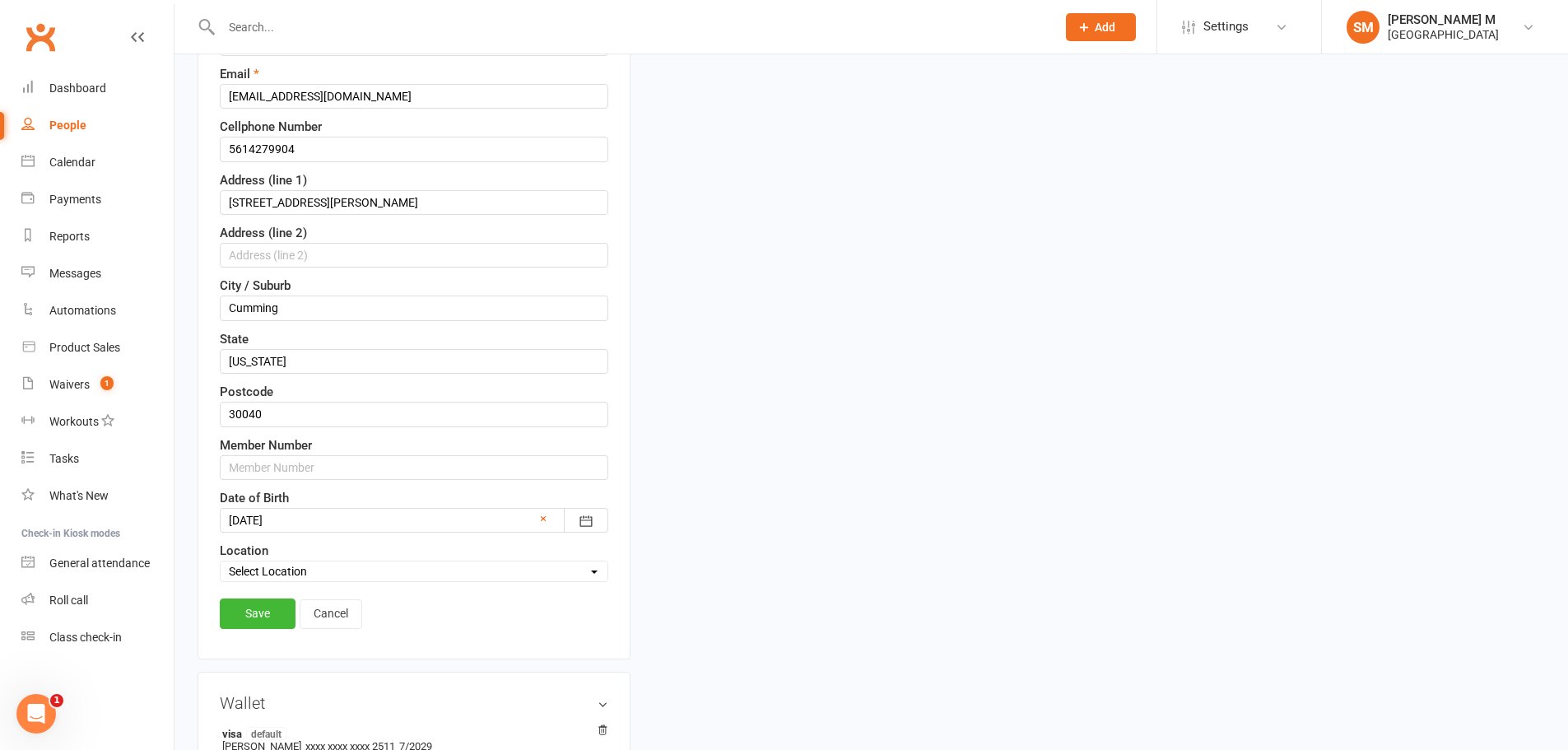
scroll to position [324, 0]
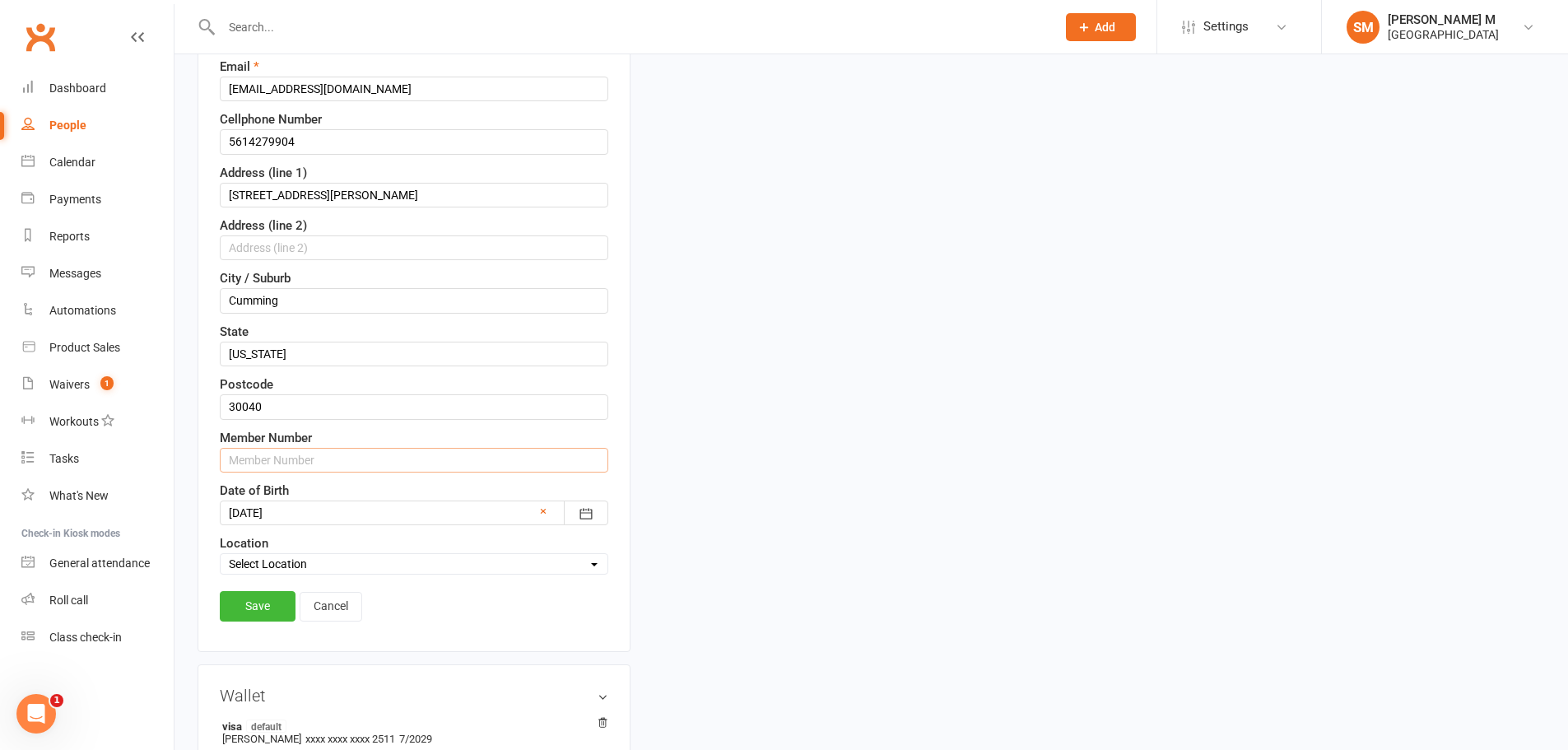
click at [302, 458] on input "text" at bounding box center [414, 460] width 389 height 25
paste input "5614279904"
click at [302, 458] on input "56142799041" at bounding box center [414, 460] width 389 height 25
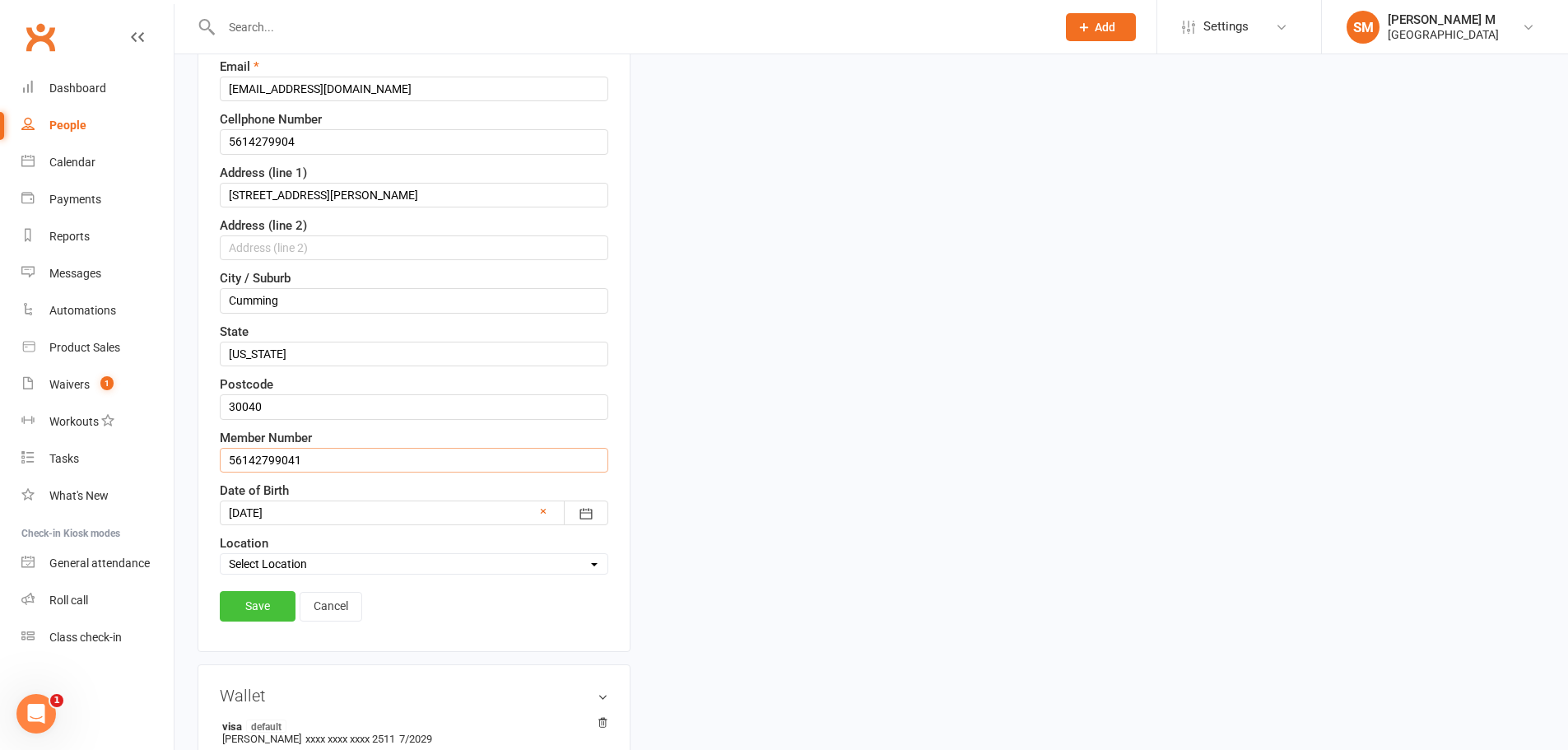
type input "56142799041"
click at [249, 610] on link "Save" at bounding box center [257, 606] width 75 height 30
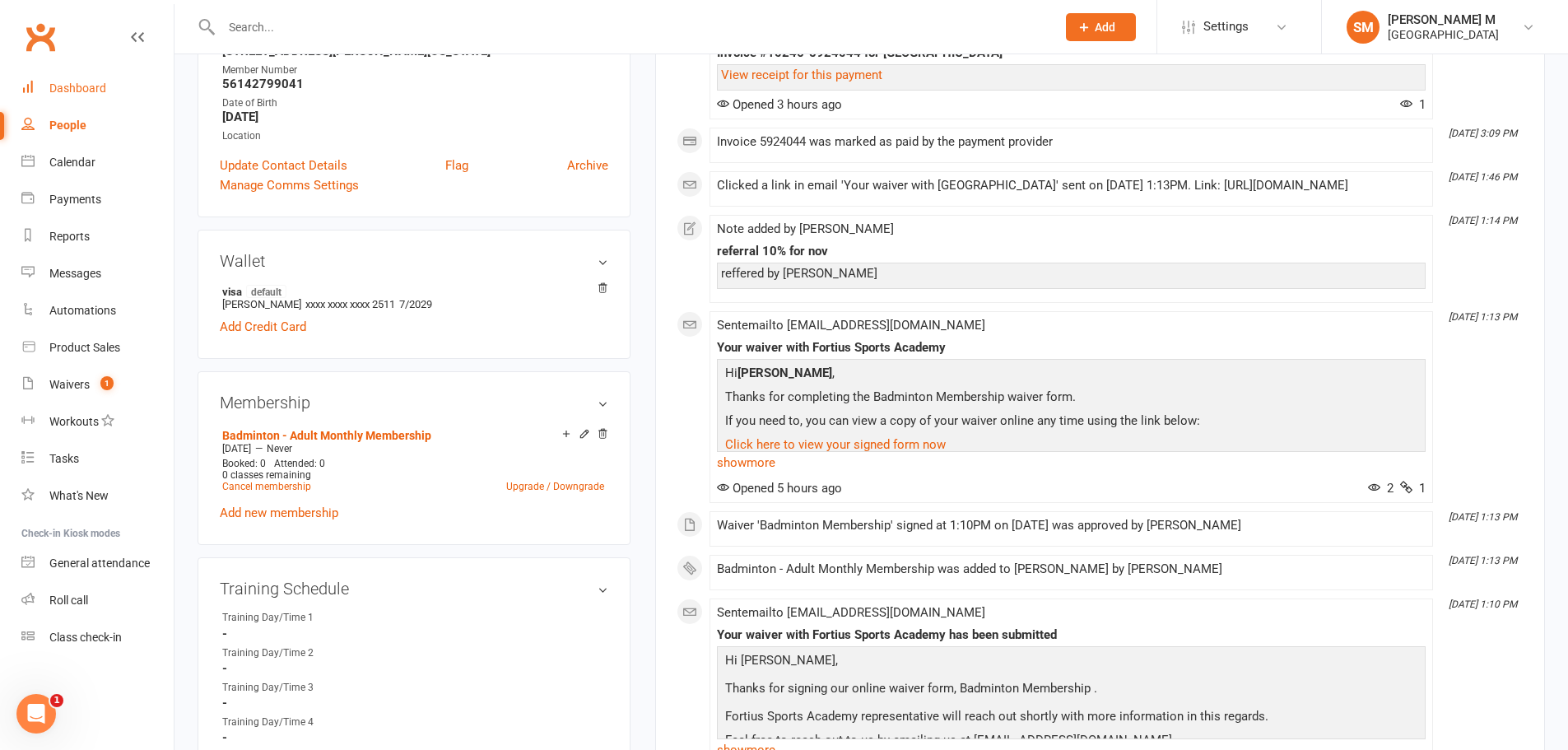
click at [80, 92] on div "Dashboard" at bounding box center [78, 88] width 57 height 13
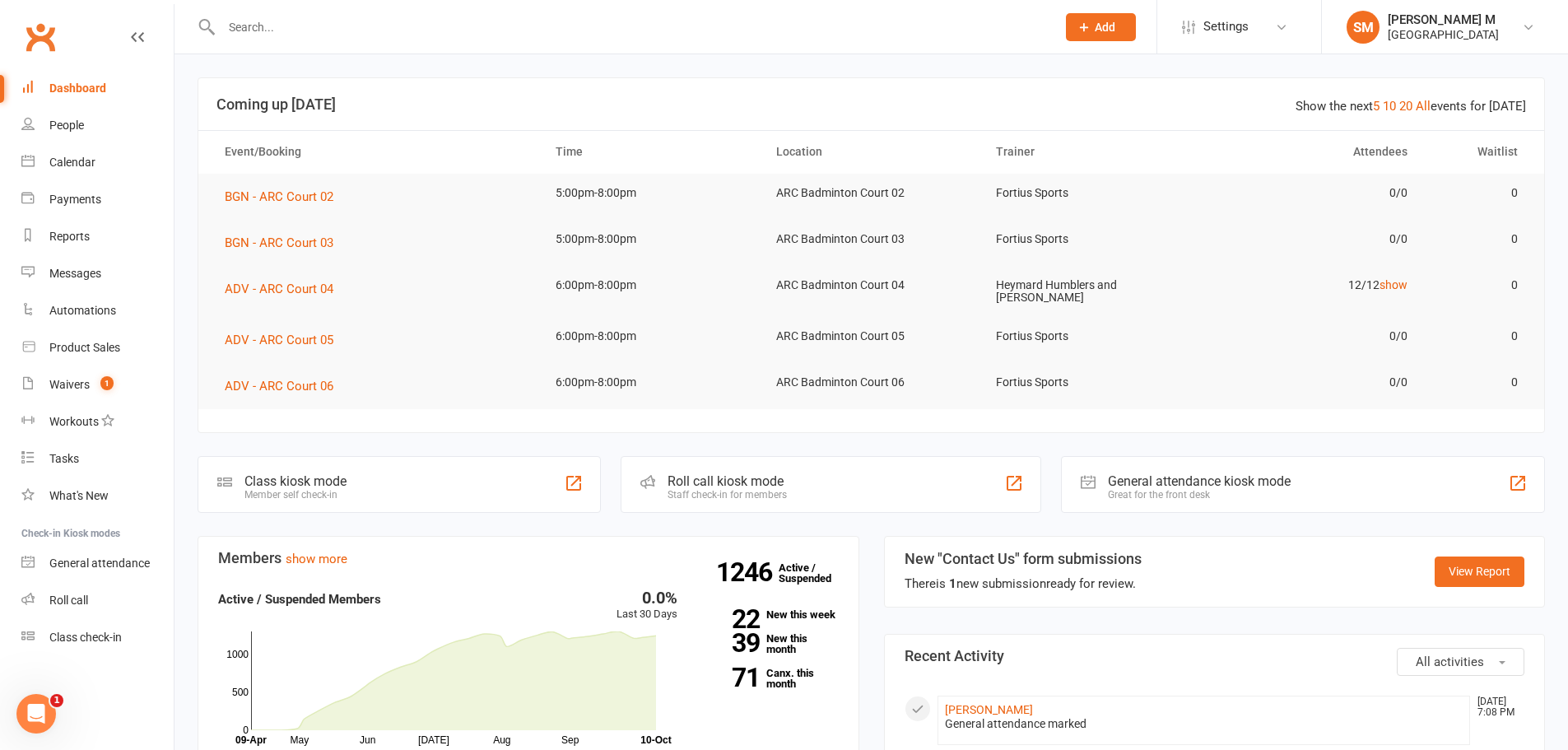
scroll to position [329, 0]
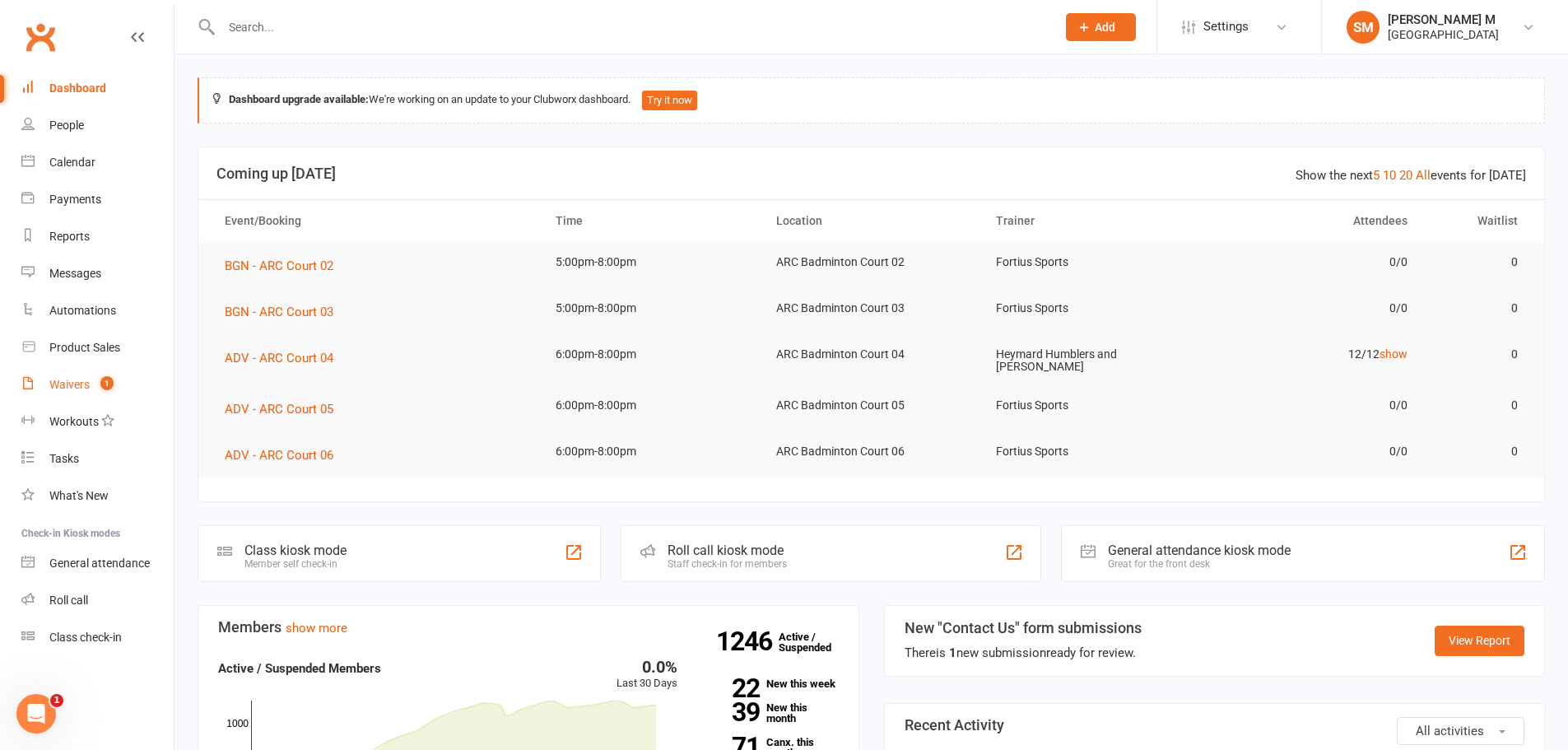
click at [90, 384] on link "Waivers 1" at bounding box center [98, 385] width 152 height 37
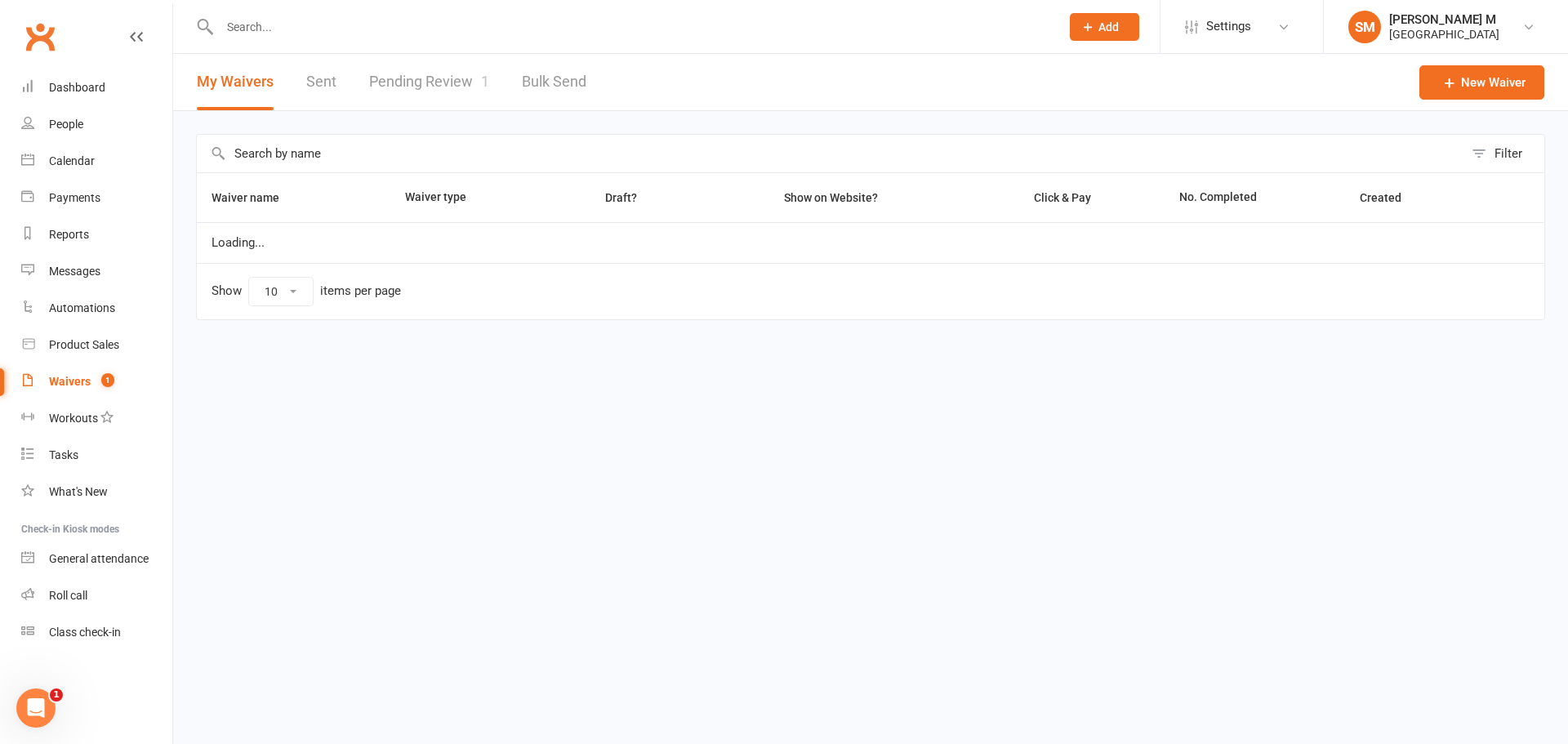
select select "50"
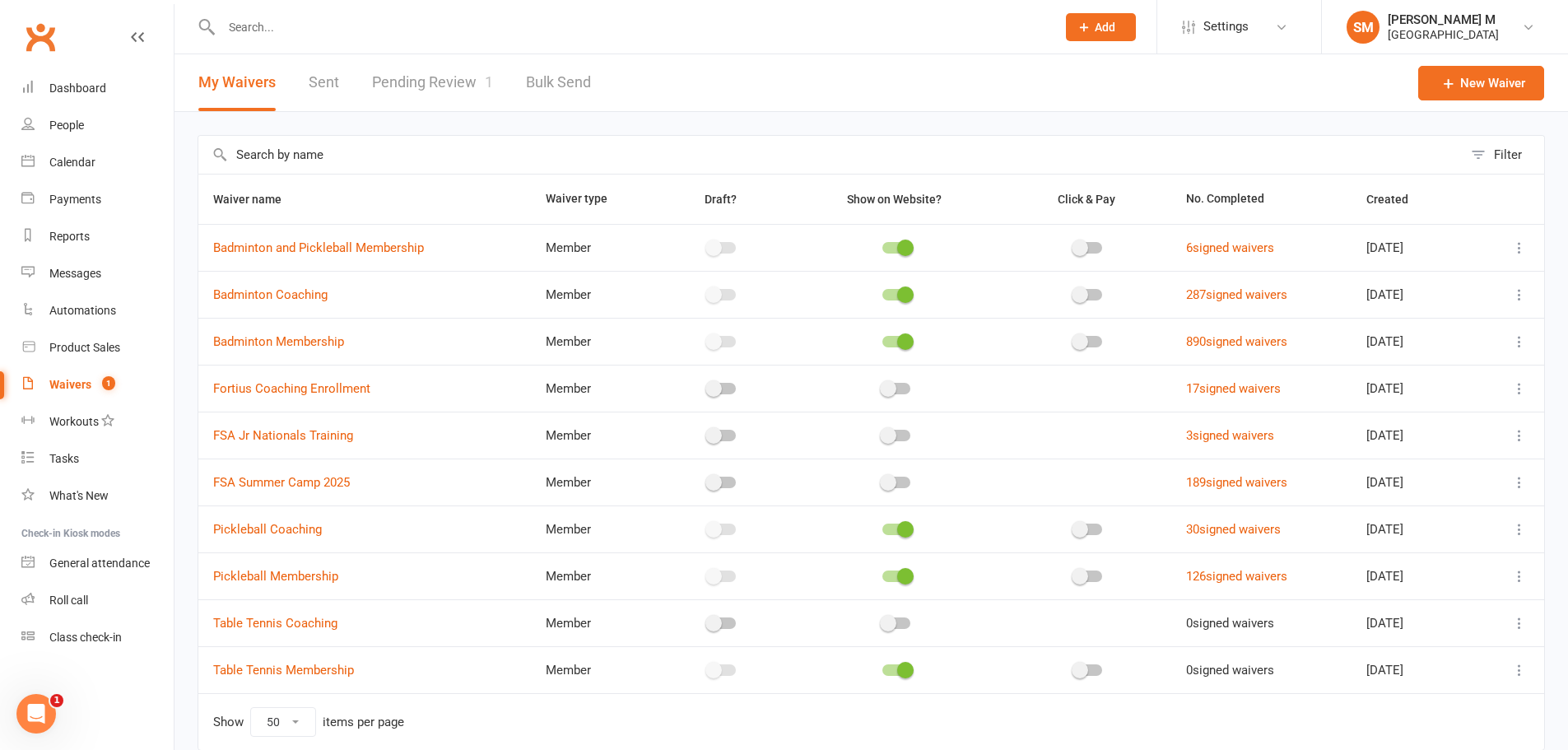
click at [409, 77] on link "Pending Review 1" at bounding box center [433, 83] width 121 height 57
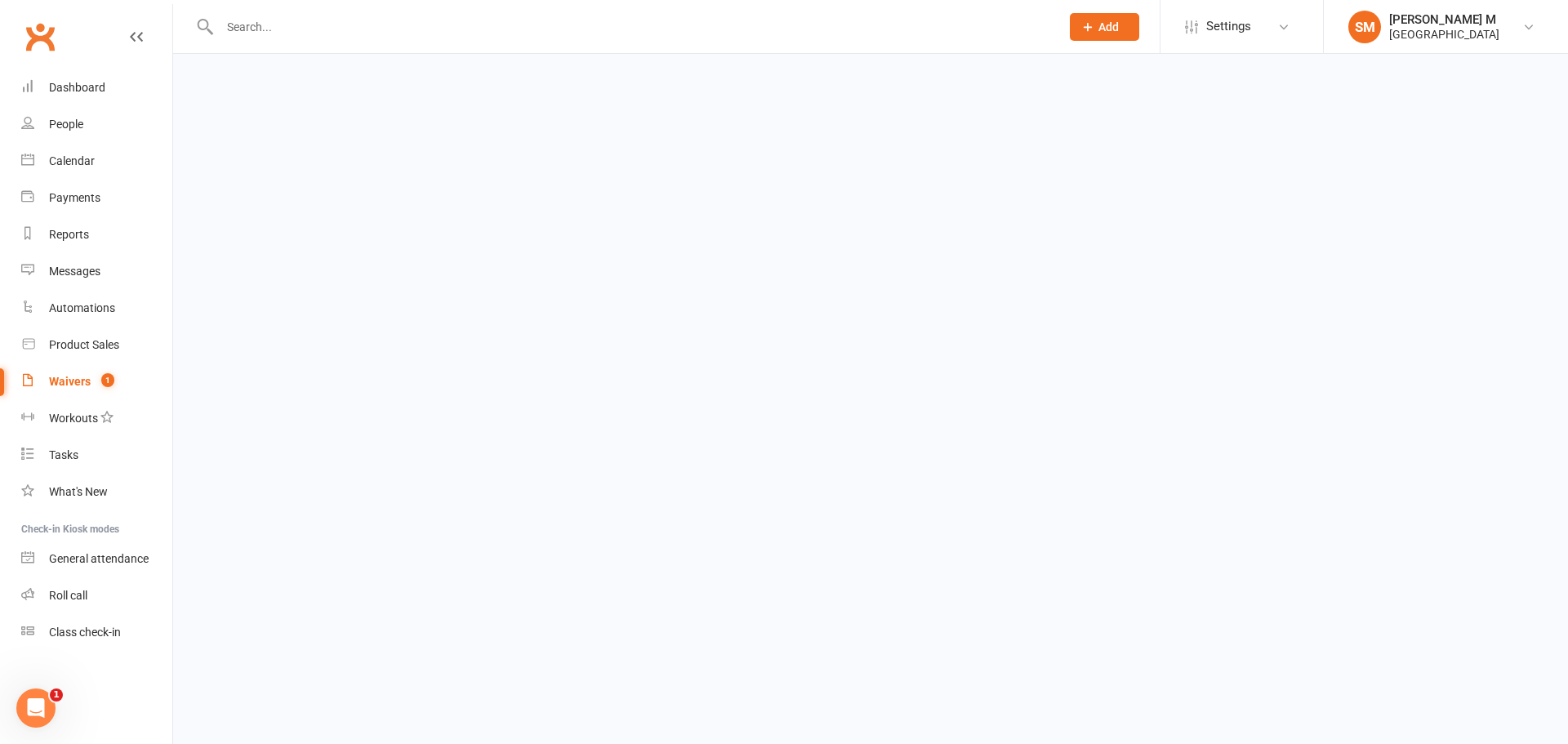
select select "100"
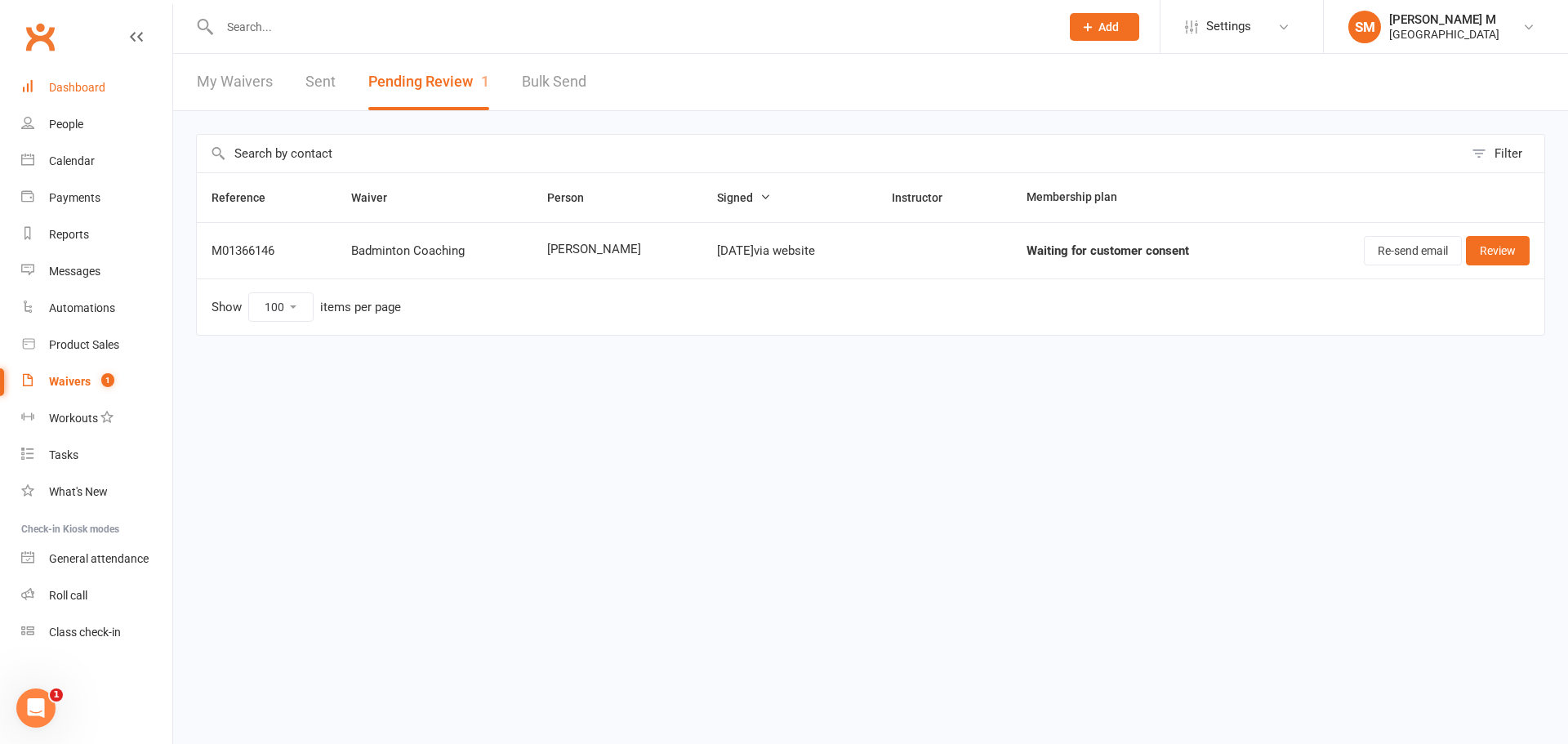
click at [78, 82] on div "Dashboard" at bounding box center [77, 87] width 57 height 13
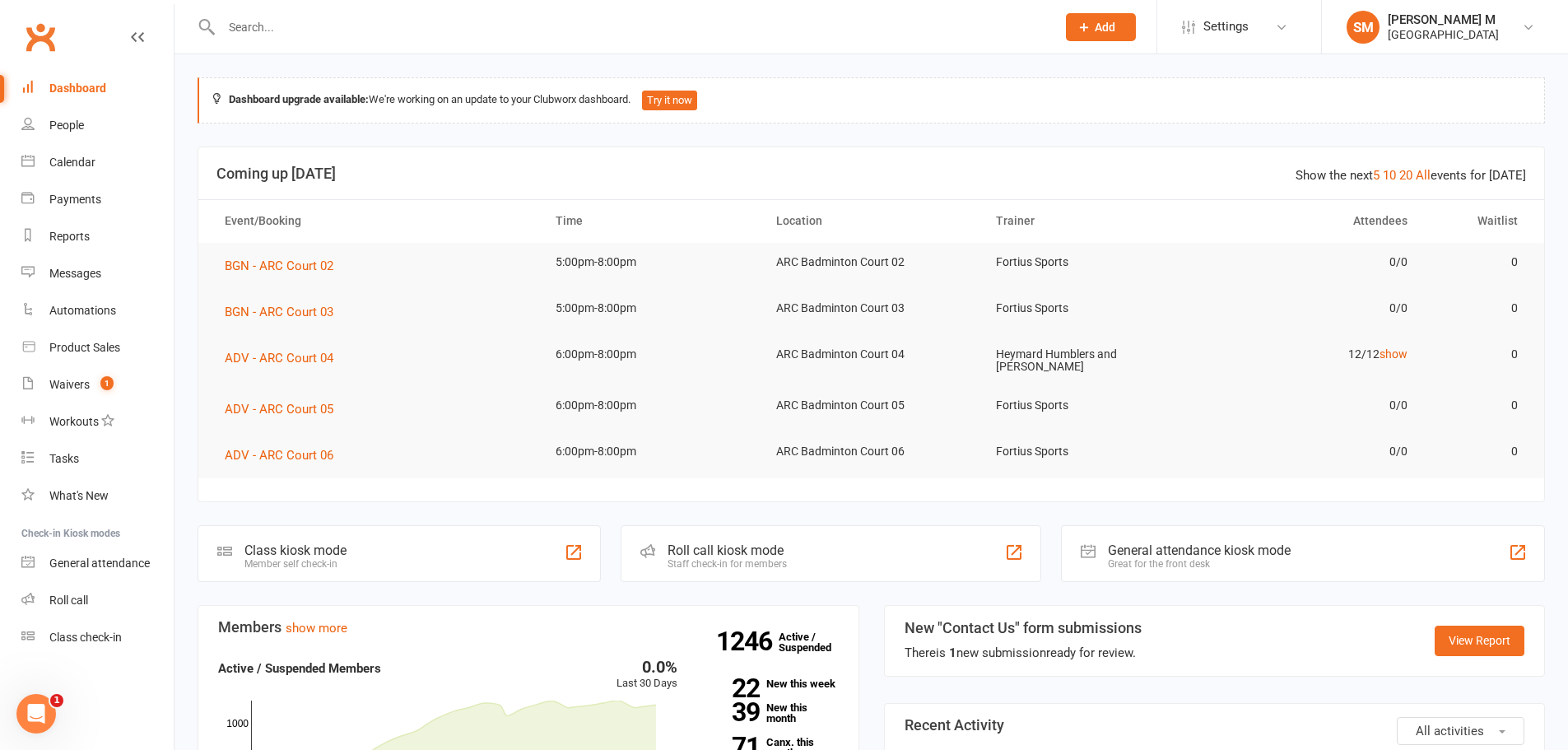
click at [399, 36] on input "text" at bounding box center [630, 27] width 828 height 23
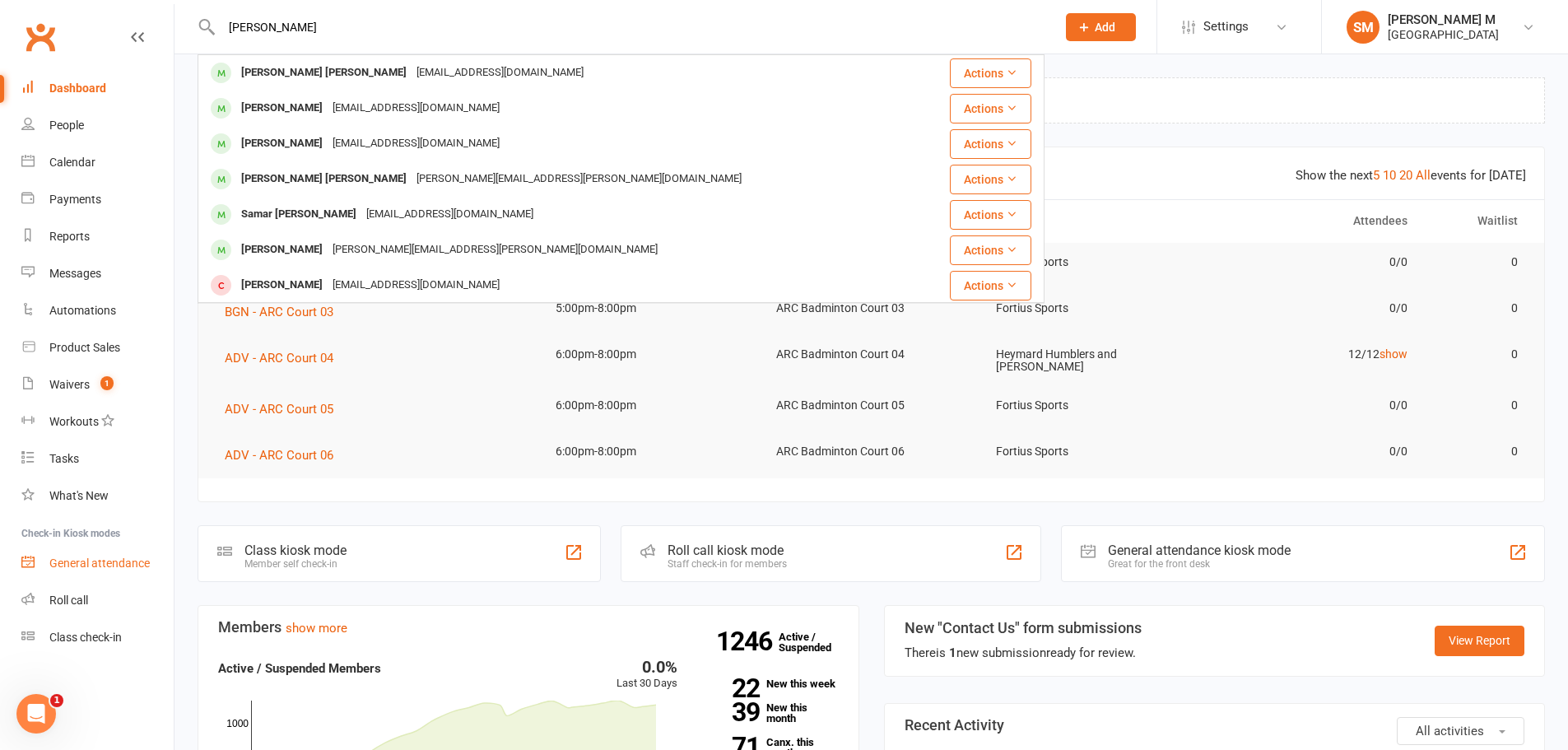
type input "[PERSON_NAME]"
click at [126, 557] on div "General attendance" at bounding box center [99, 564] width 100 height 13
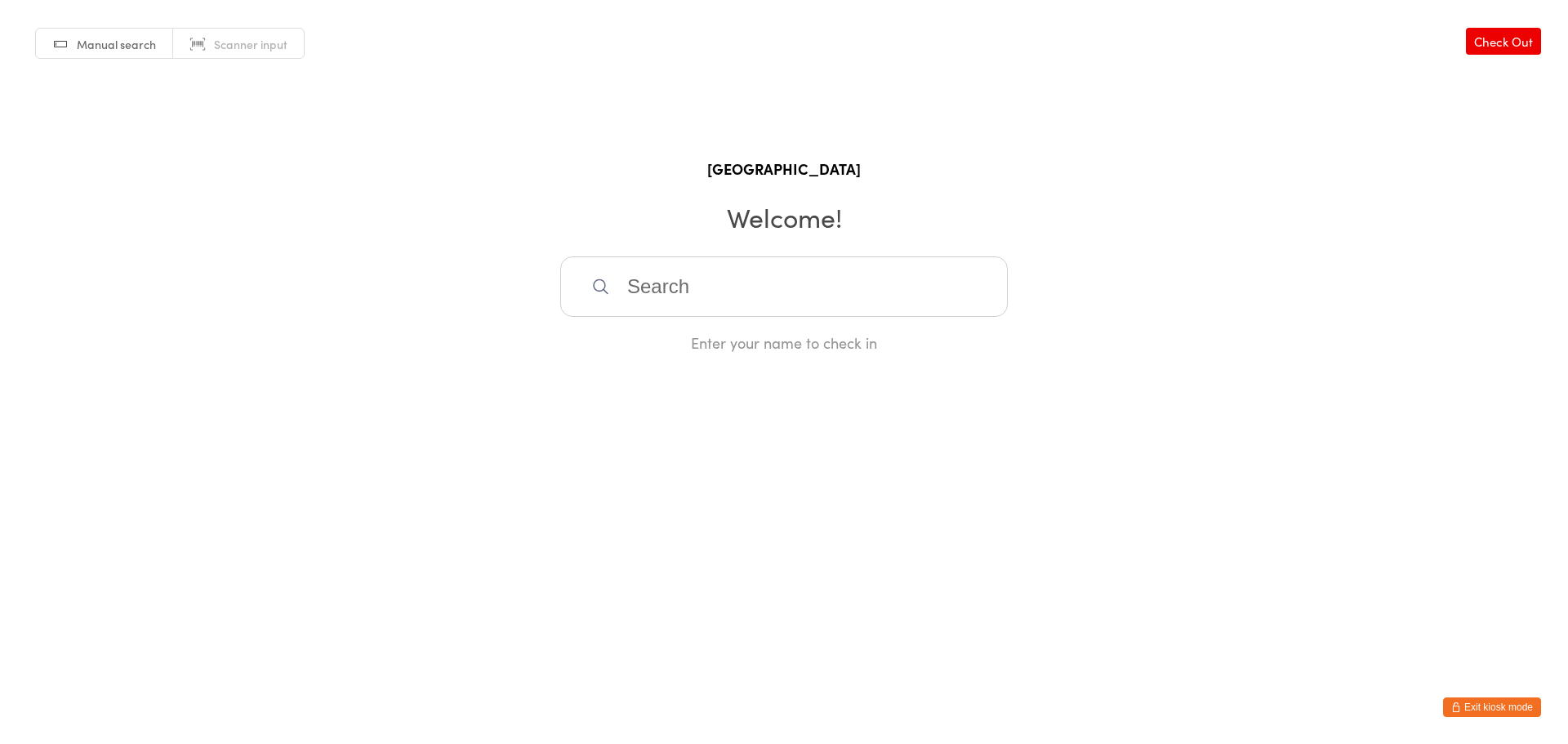
click at [753, 280] on input "search" at bounding box center [784, 287] width 447 height 61
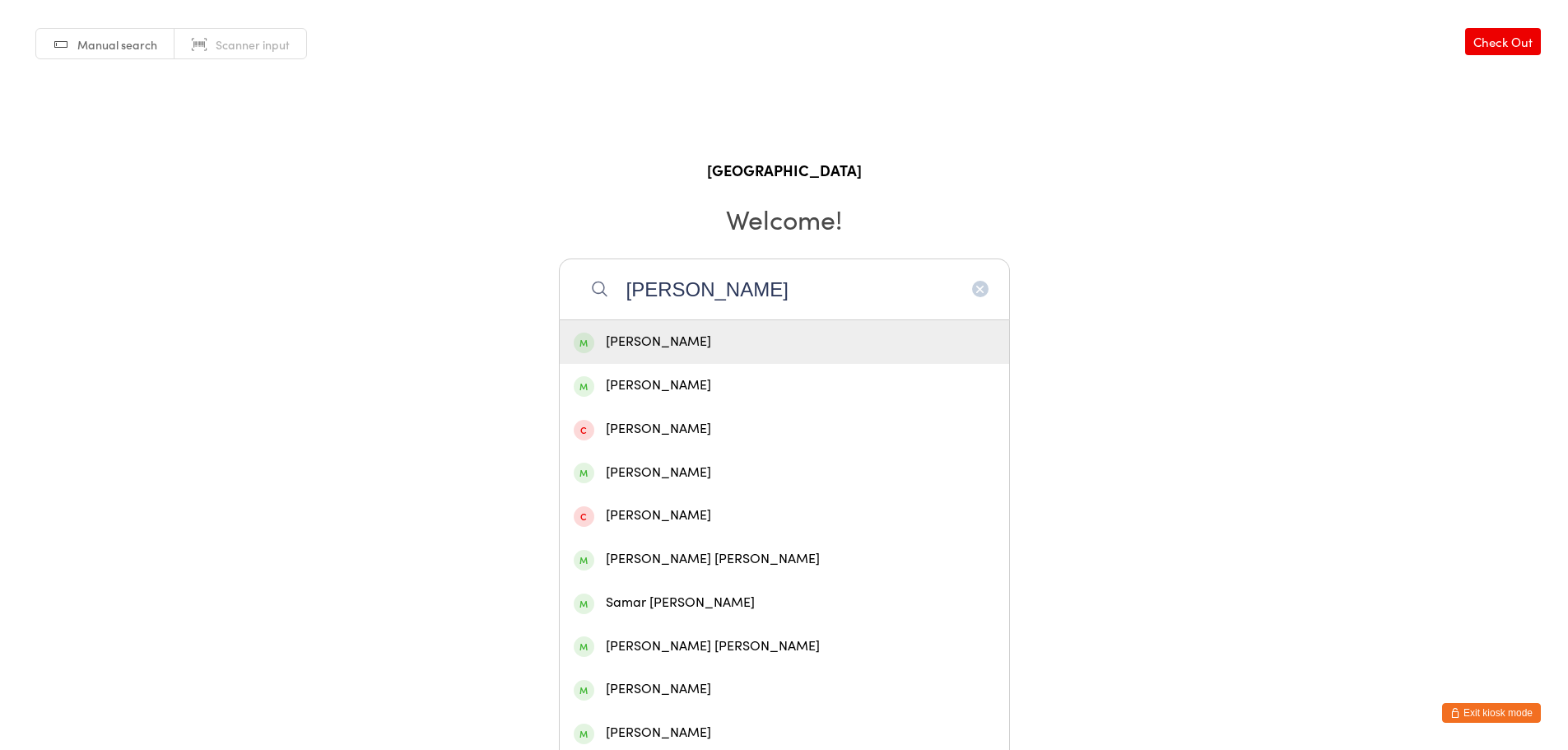
type input "[PERSON_NAME]"
click at [661, 339] on div "[PERSON_NAME]" at bounding box center [784, 341] width 422 height 22
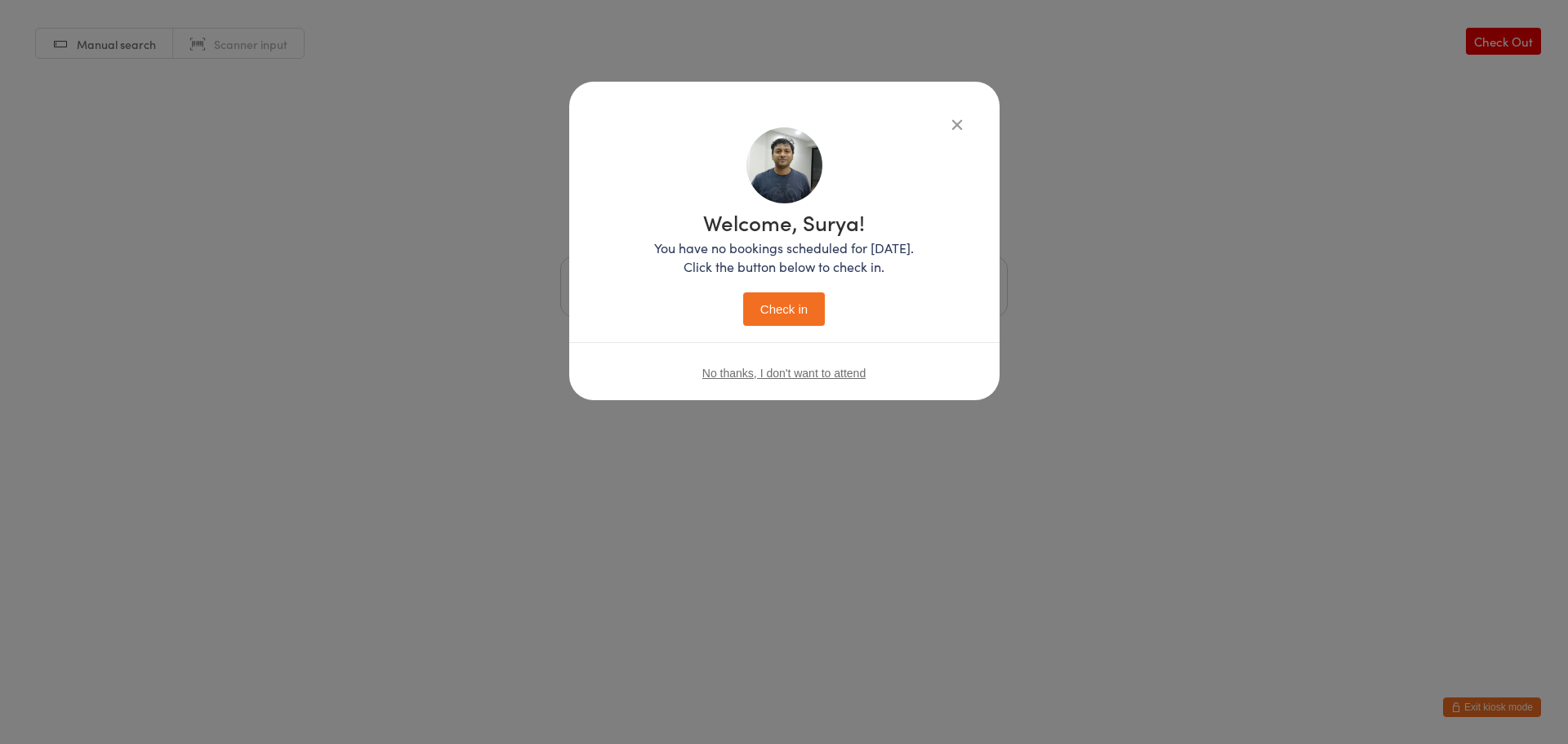
click at [793, 312] on button "Check in" at bounding box center [784, 309] width 81 height 34
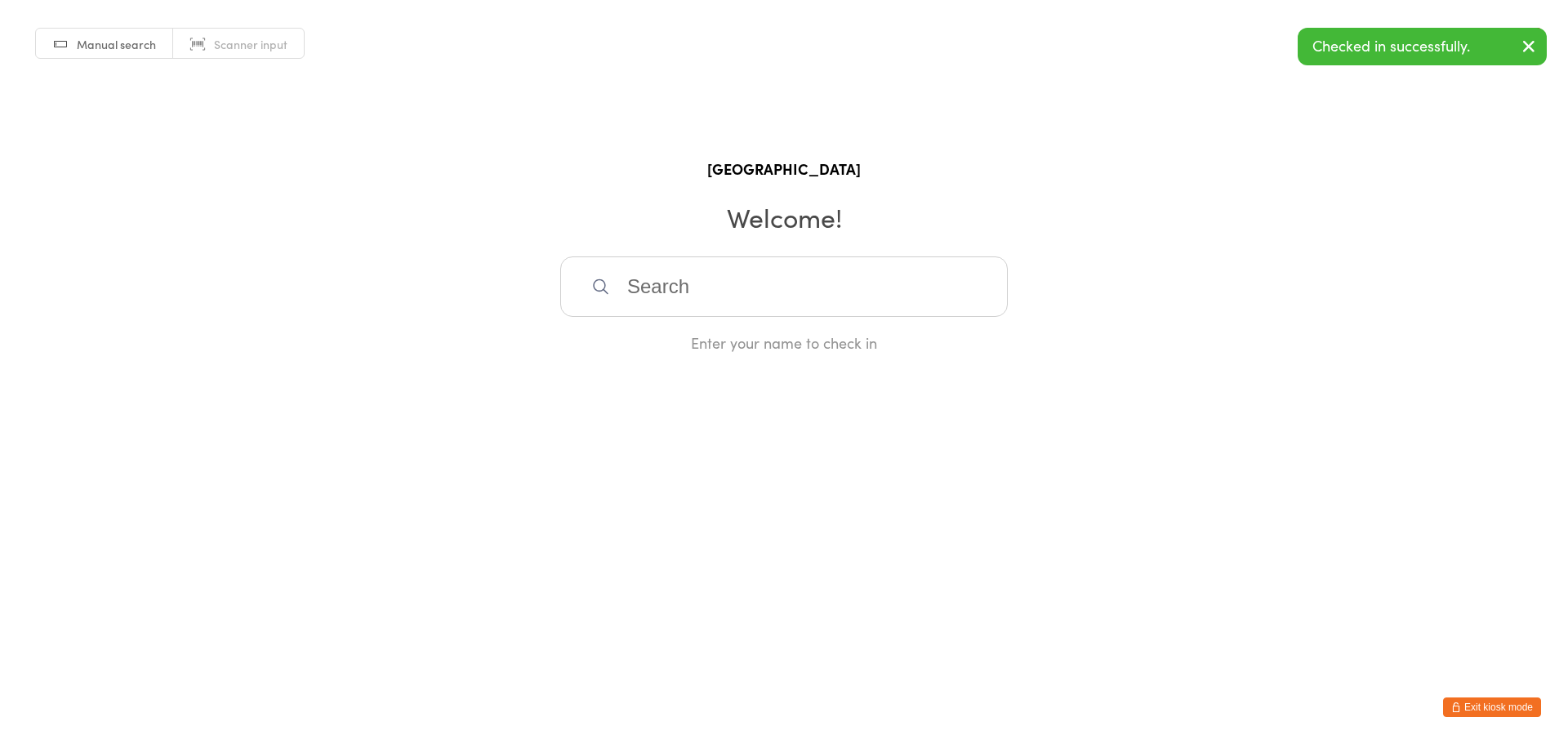
click at [1505, 699] on button "Exit kiosk mode" at bounding box center [1492, 707] width 98 height 20
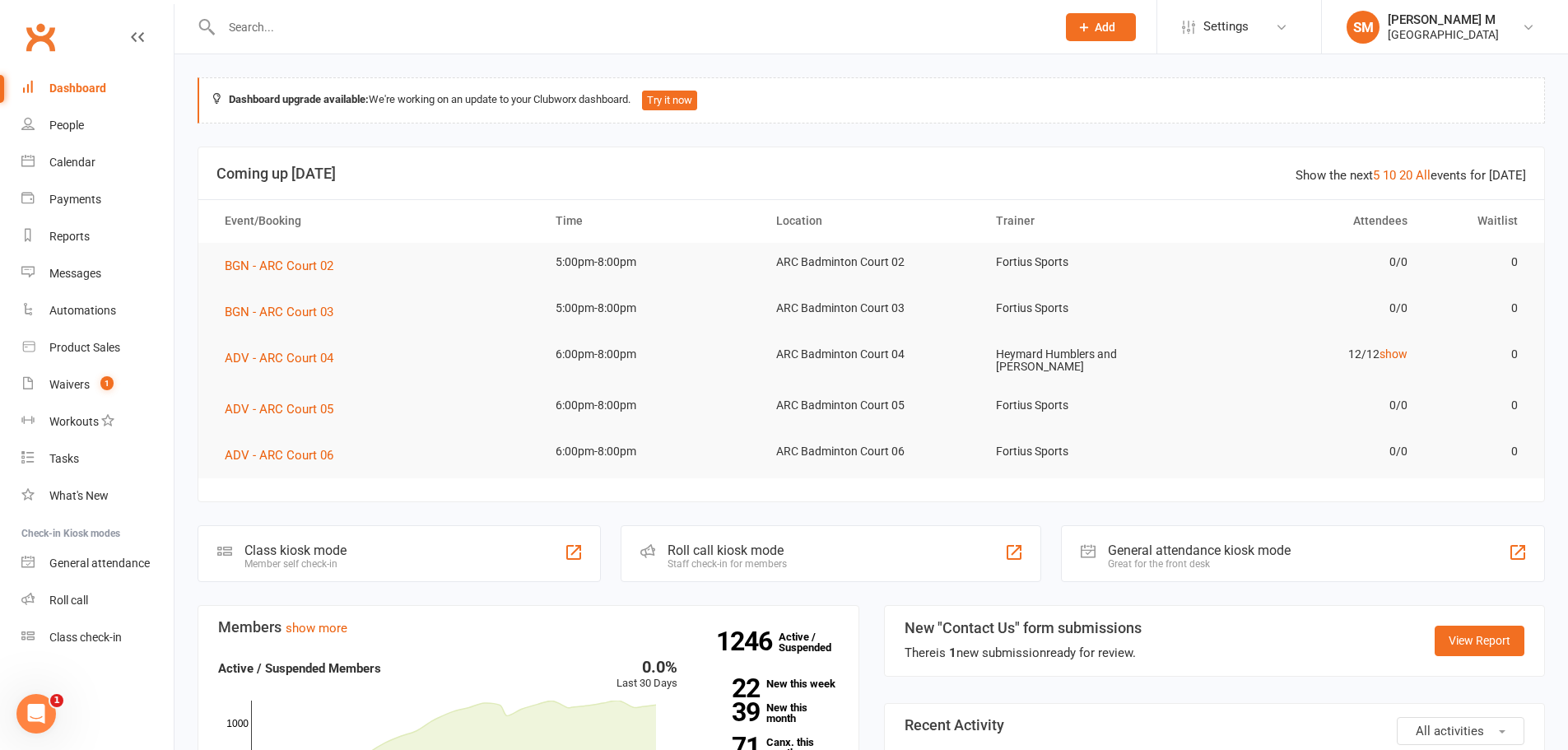
click at [79, 88] on div "Dashboard" at bounding box center [78, 88] width 57 height 13
click at [337, 29] on input "text" at bounding box center [630, 27] width 828 height 23
click at [323, 16] on input "text" at bounding box center [630, 27] width 828 height 23
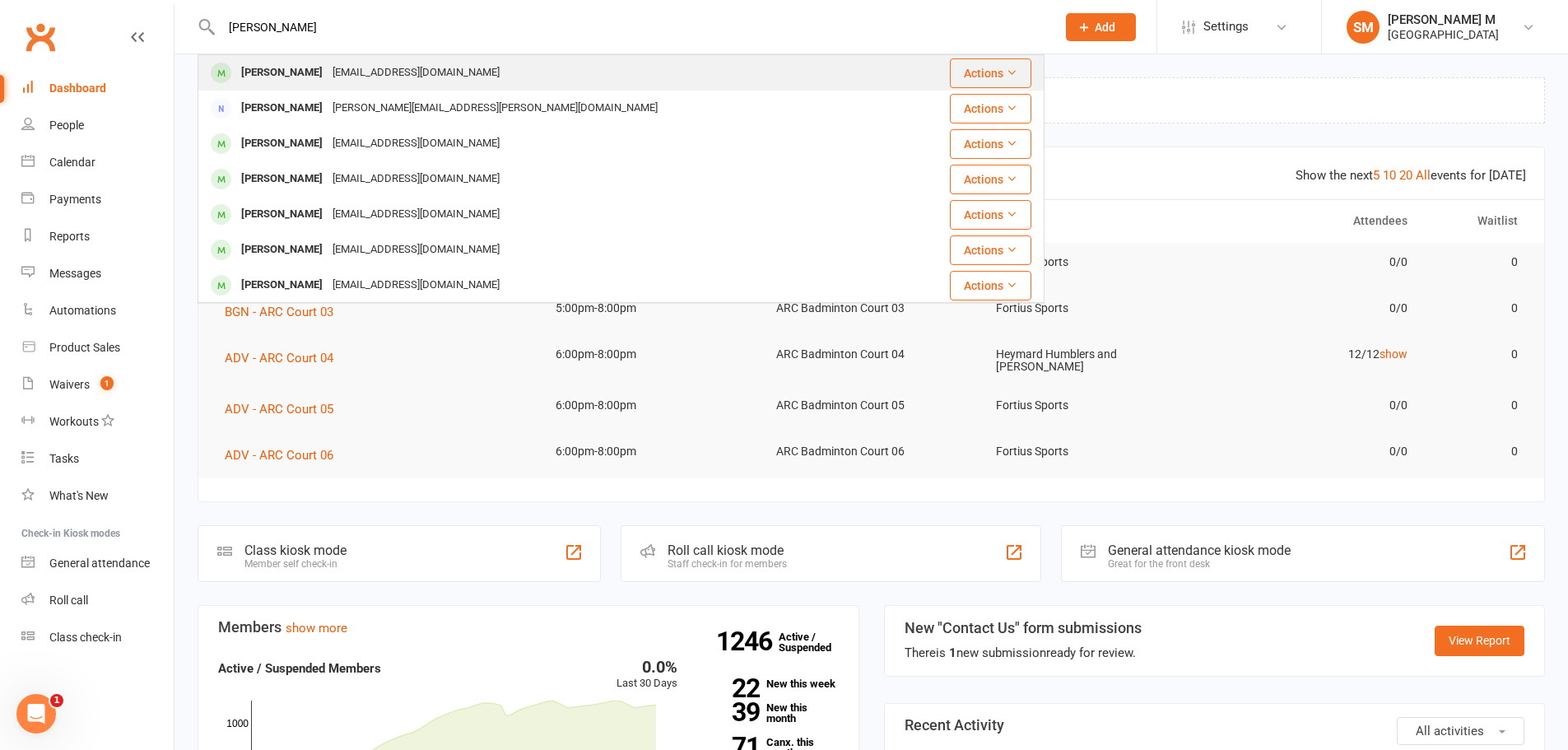
type input "[PERSON_NAME]"
click at [347, 70] on div "[EMAIL_ADDRESS][DOMAIN_NAME]" at bounding box center [416, 73] width 177 height 24
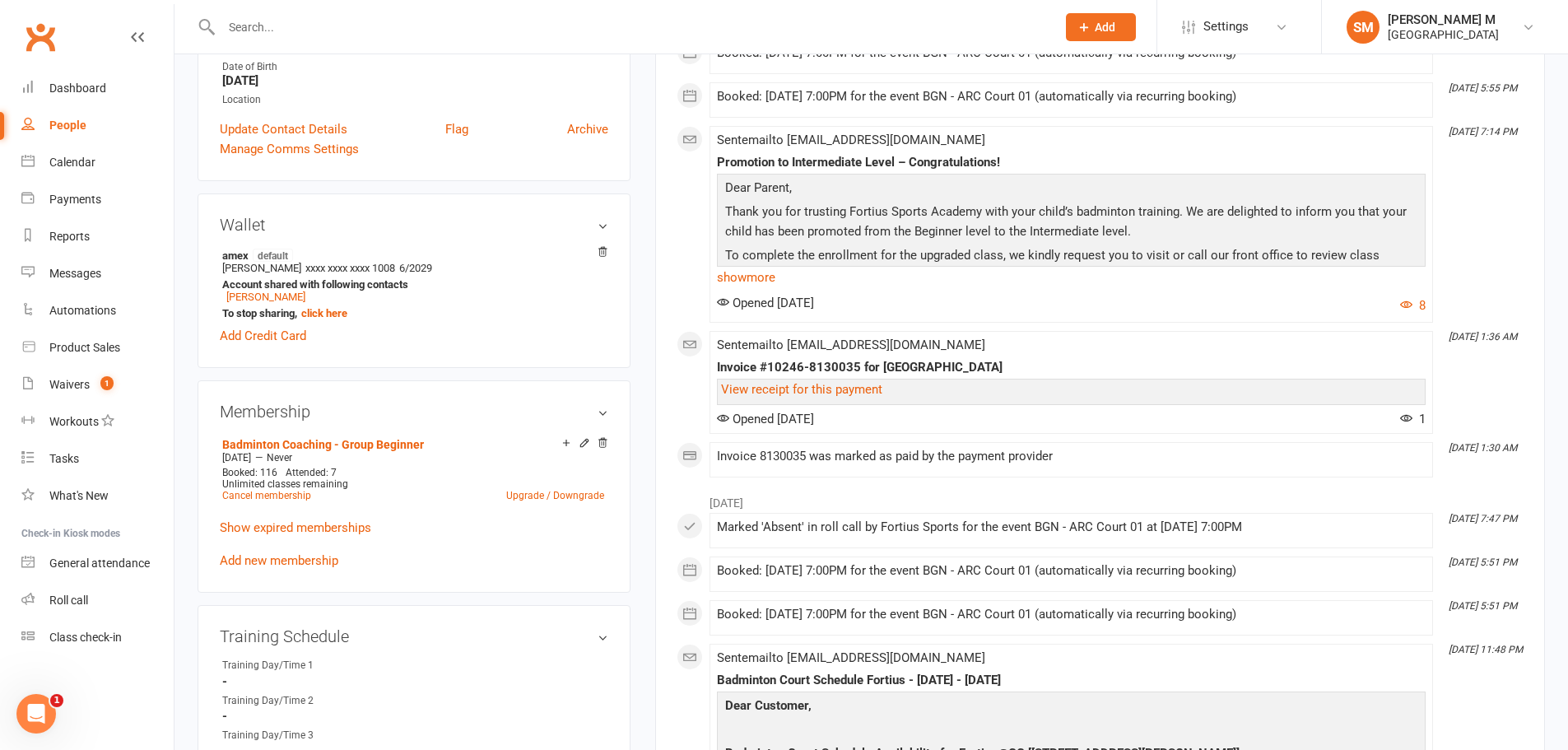
scroll to position [412, 0]
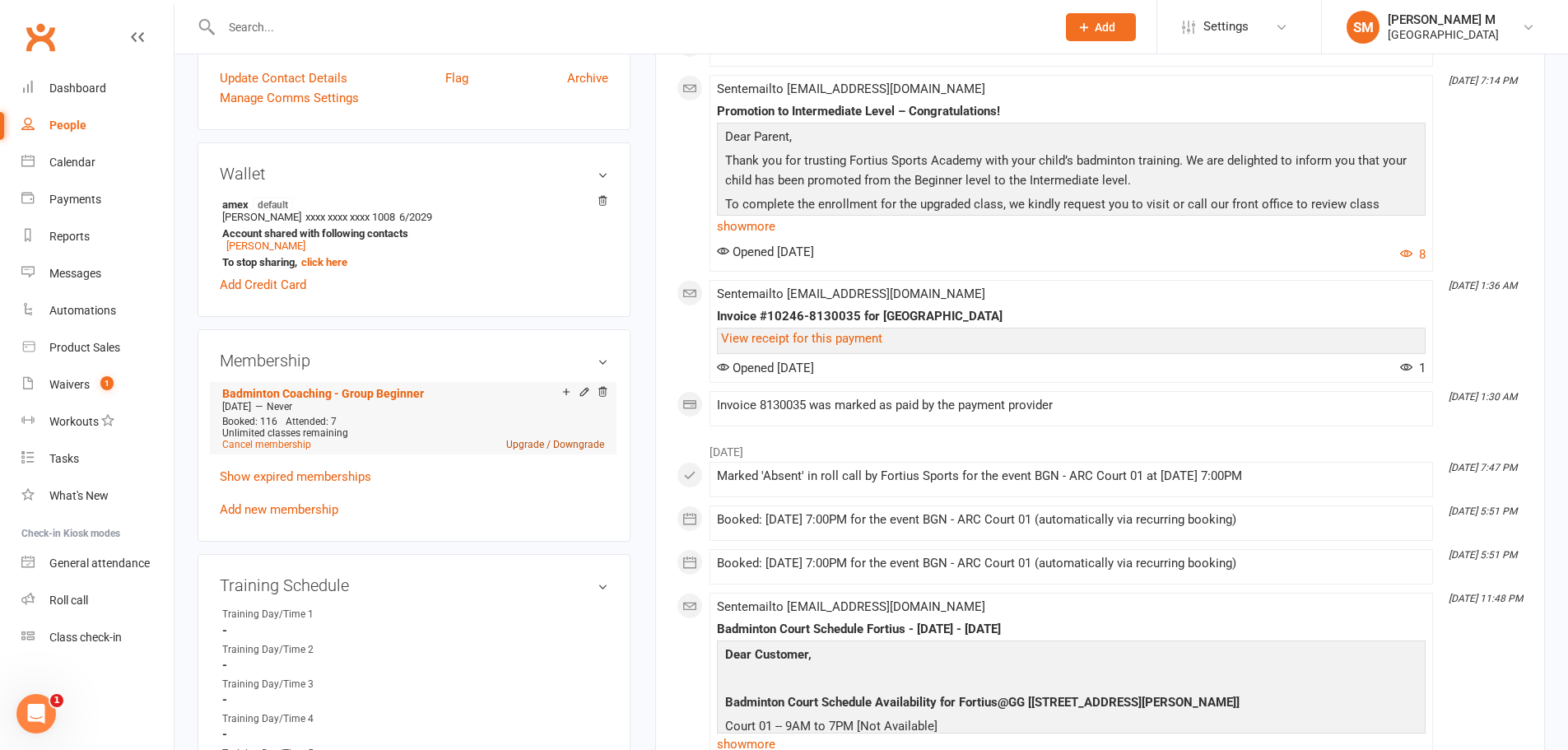
click at [529, 443] on link "Upgrade / Downgrade" at bounding box center [555, 444] width 98 height 12
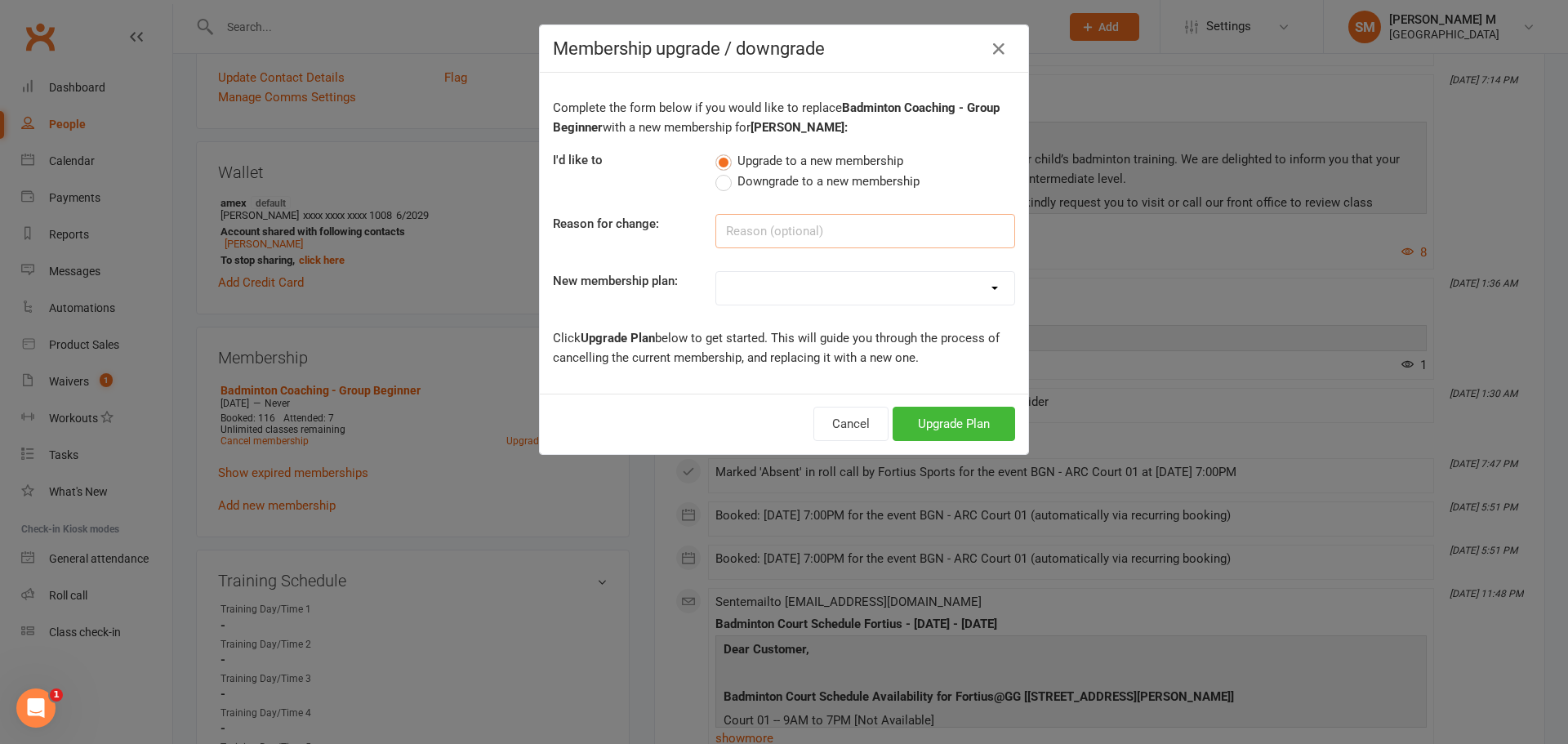
click at [868, 238] on input at bounding box center [865, 231] width 300 height 35
click at [867, 292] on select "Badminton - Adult Annual Membership Badminton - Adult Monthly Membership Badmin…" at bounding box center [865, 289] width 298 height 33
select select "16"
click at [716, 272] on select "Badminton - Adult Annual Membership Badminton - Adult Monthly Membership Badmin…" at bounding box center [865, 289] width 298 height 33
click at [940, 428] on button "Upgrade Plan" at bounding box center [954, 424] width 123 height 35
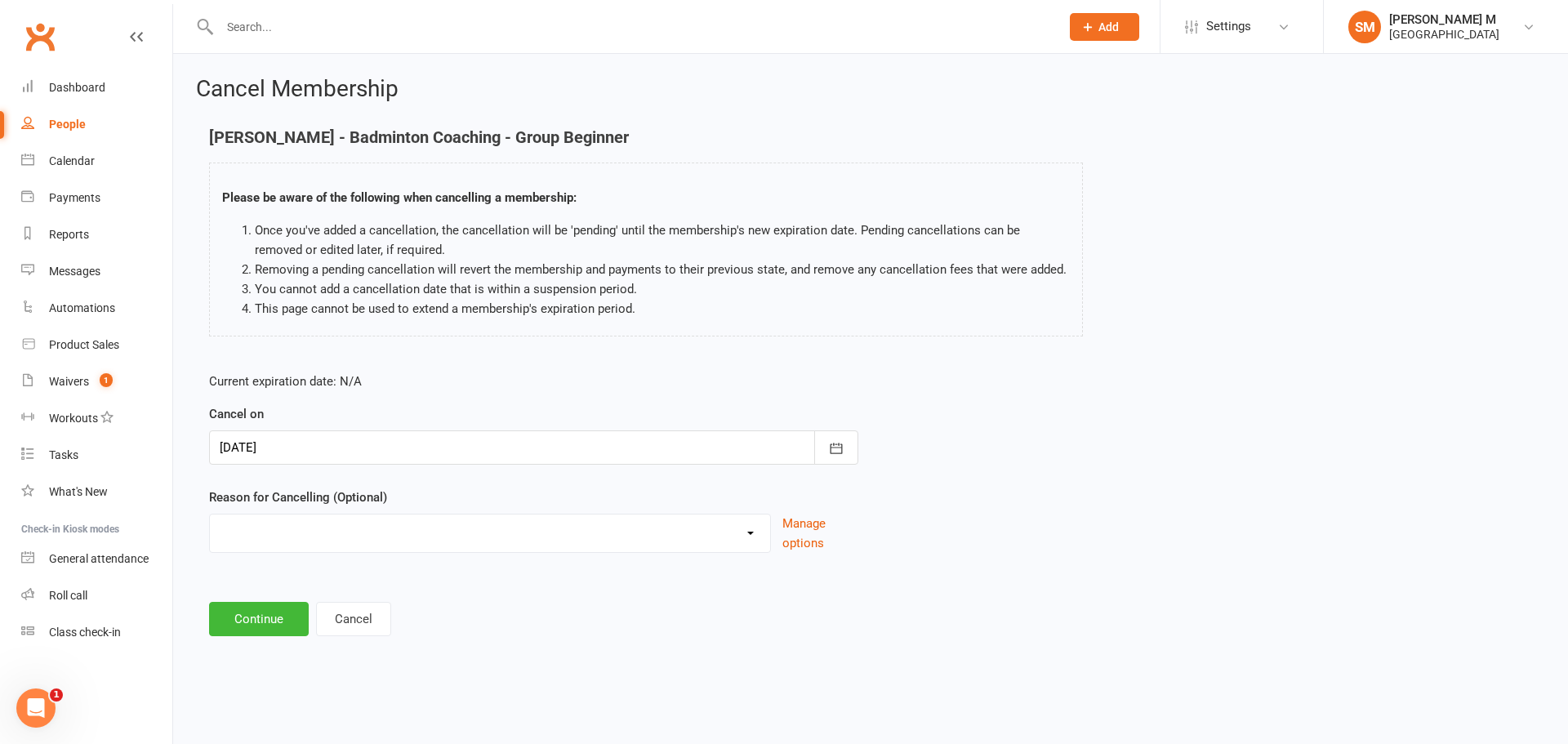
click at [453, 534] on select "Coaches Request Coaching is Complete Coach Request Customer requested via email…" at bounding box center [489, 531] width 560 height 33
click at [345, 622] on button "Cancel" at bounding box center [353, 619] width 75 height 35
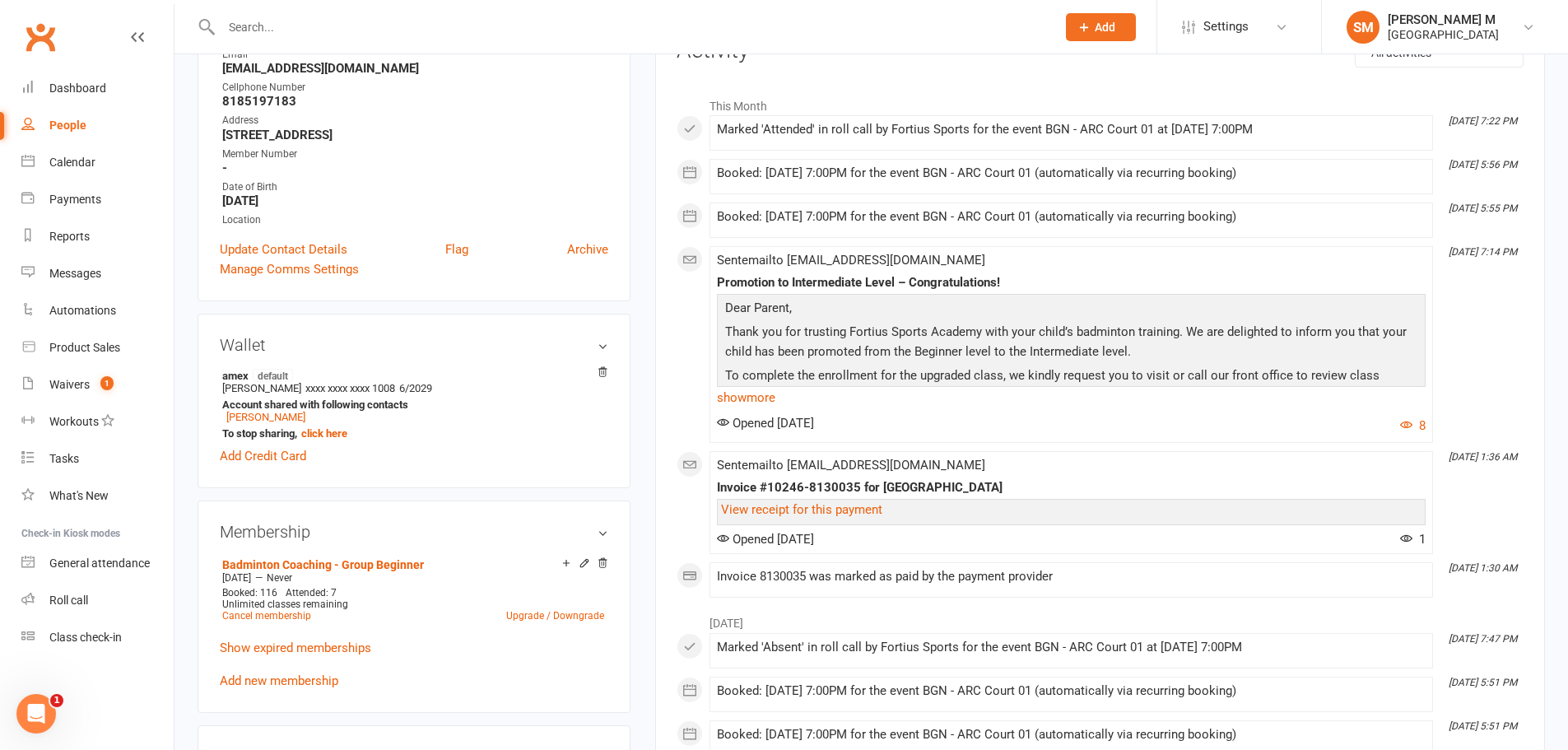
scroll to position [329, 0]
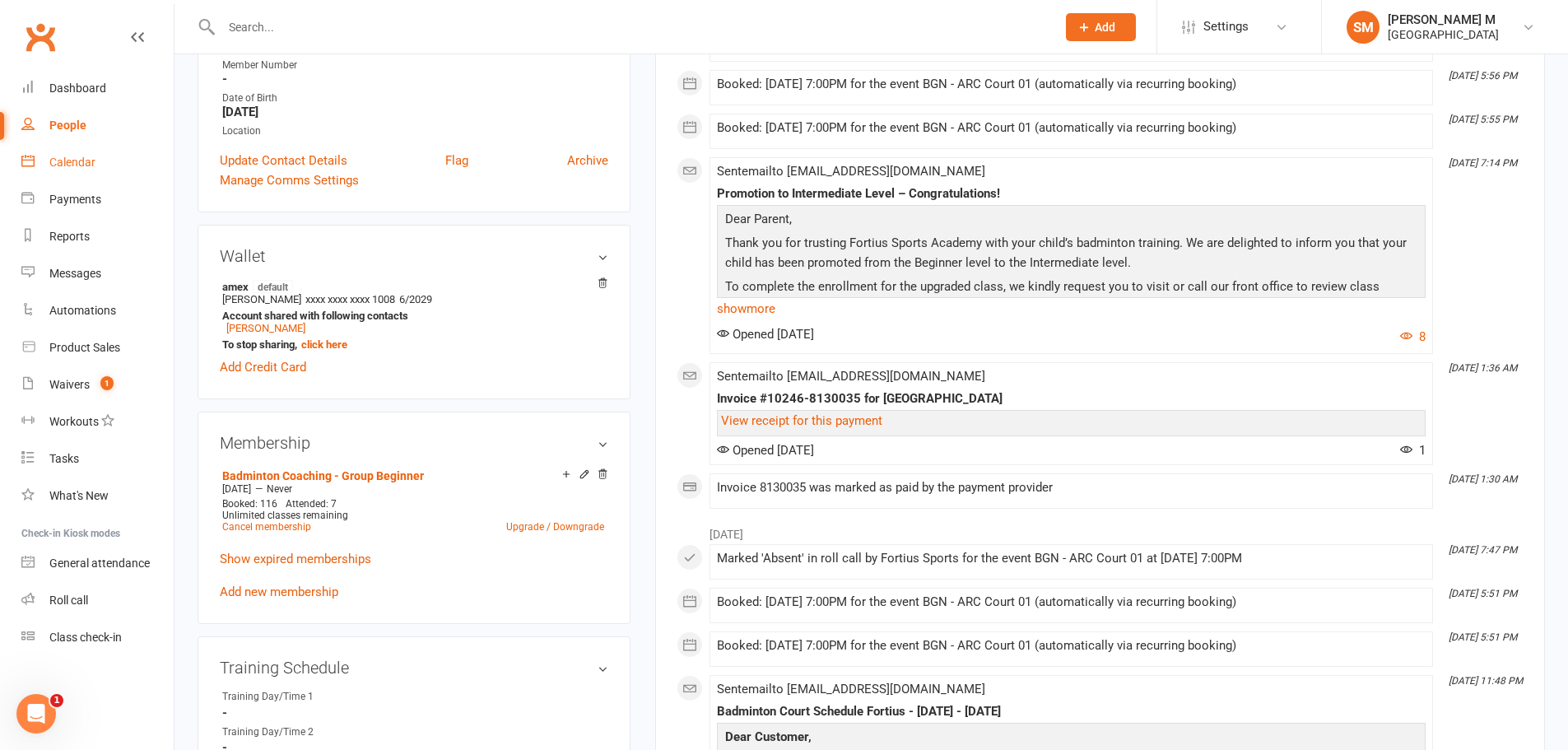
click at [74, 162] on div "Calendar" at bounding box center [73, 162] width 46 height 13
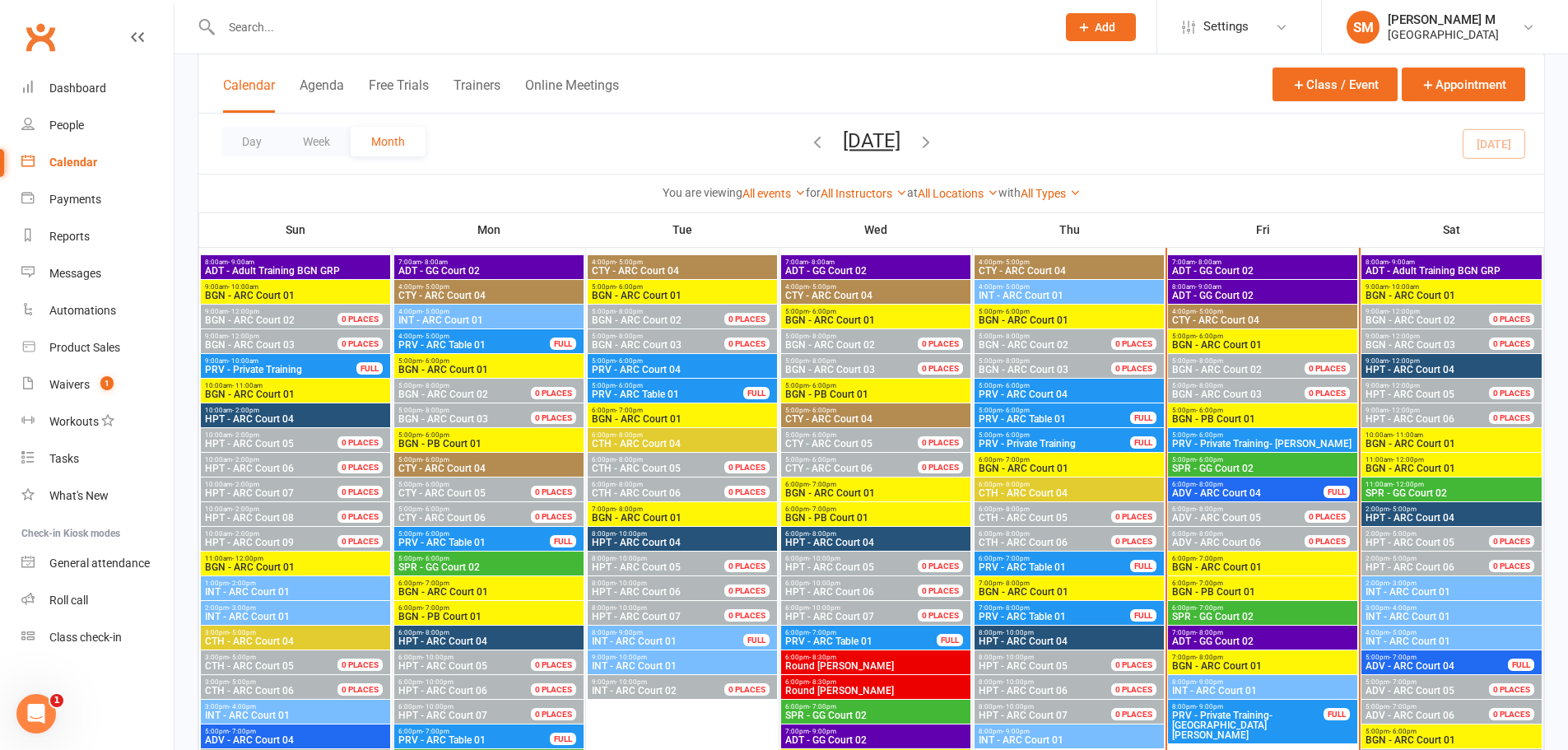
scroll to position [823, 0]
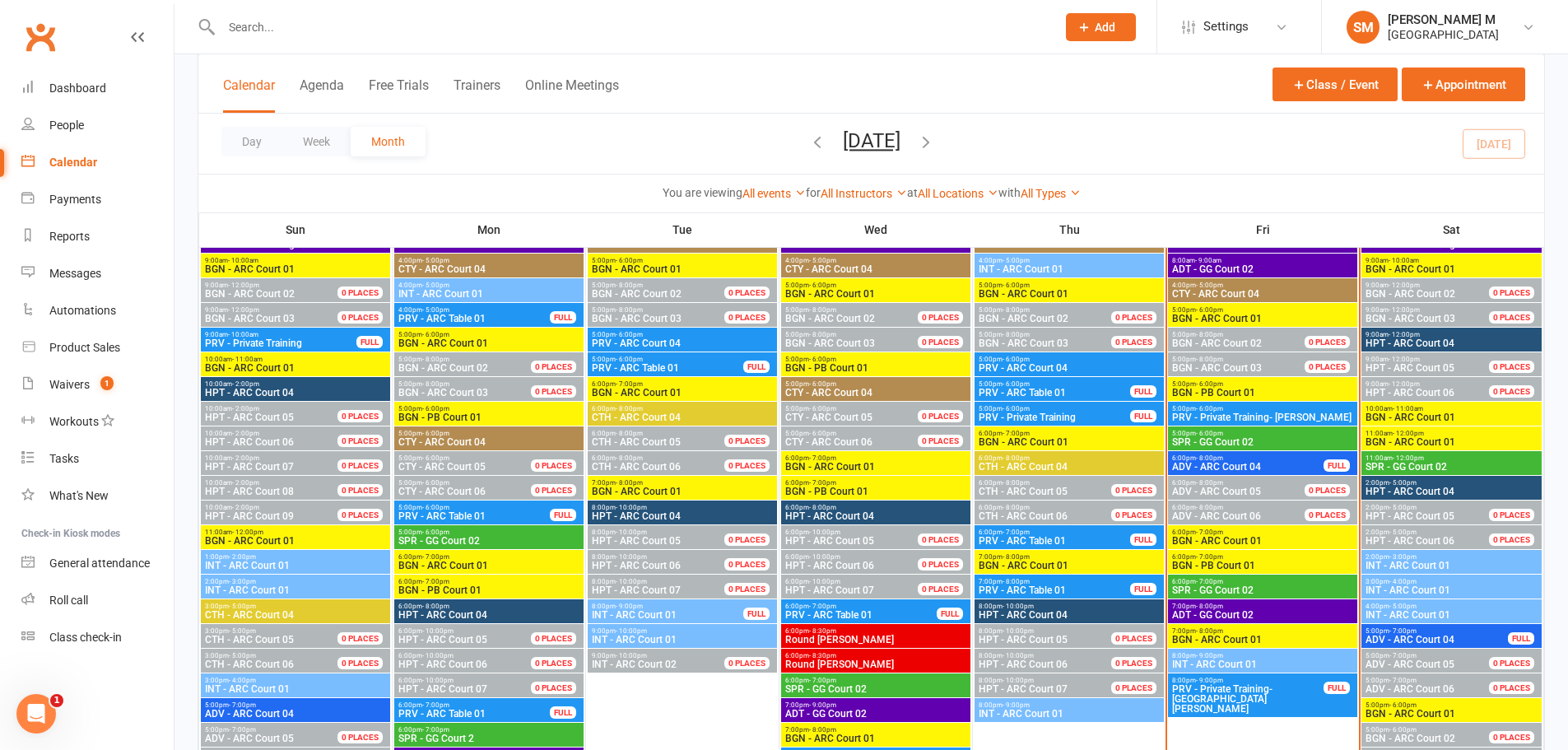
click at [1255, 653] on span "8:00pm - 9:00pm" at bounding box center [1263, 656] width 183 height 7
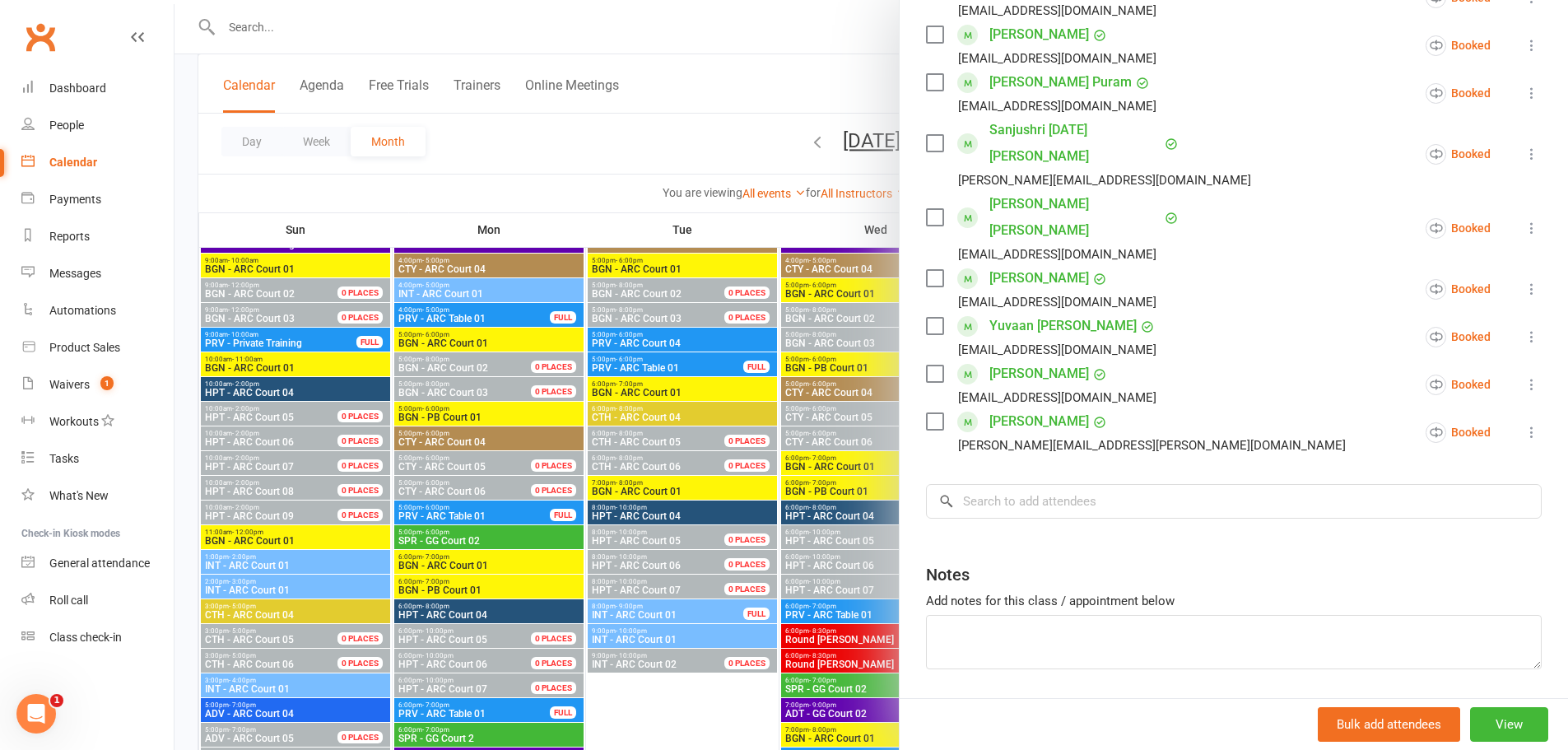
scroll to position [525, 0]
click at [1200, 483] on input "search" at bounding box center [1234, 501] width 616 height 35
type input "SHIR"
click at [1503, 483] on input "SHIR" at bounding box center [1234, 501] width 616 height 35
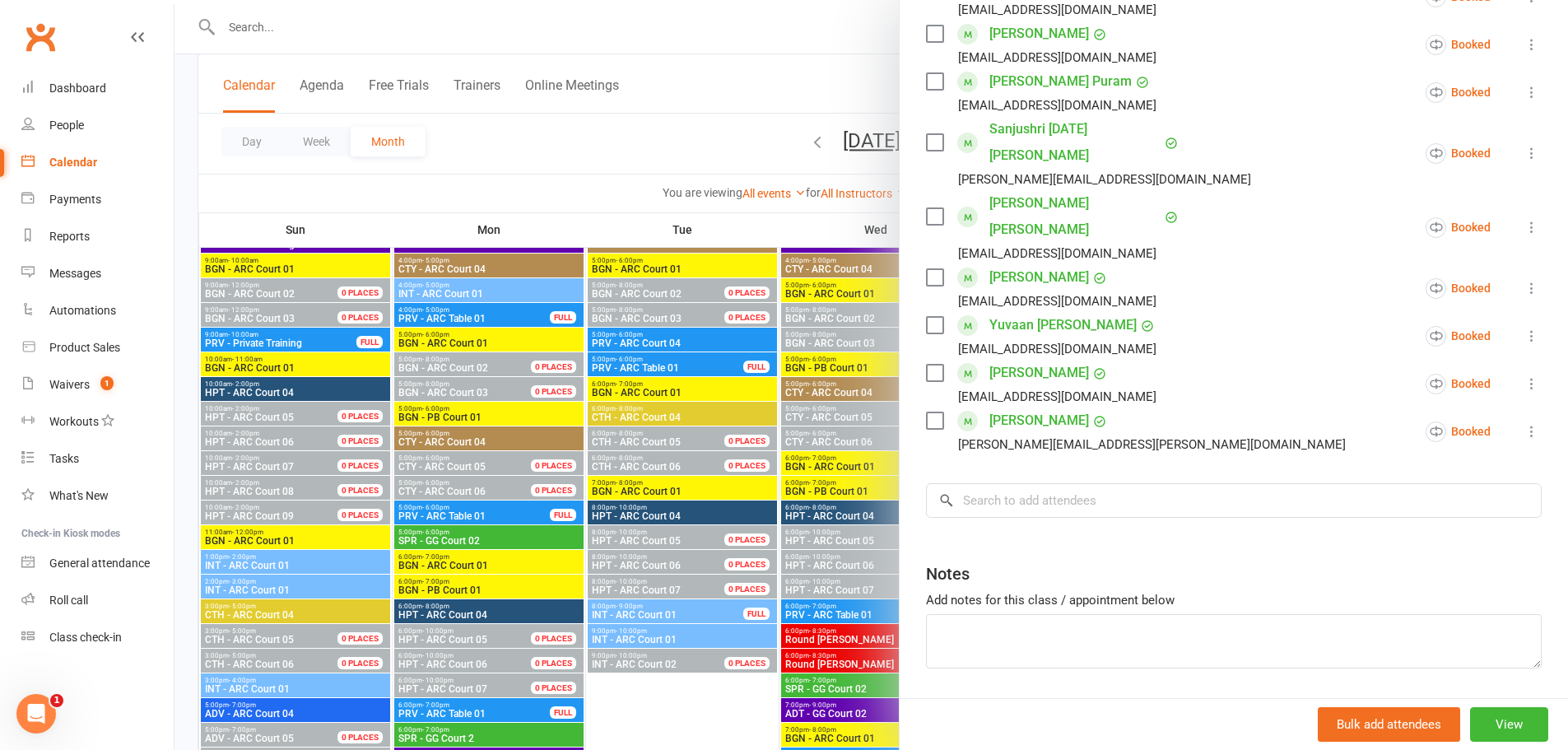
click at [657, 25] on div at bounding box center [872, 375] width 1394 height 750
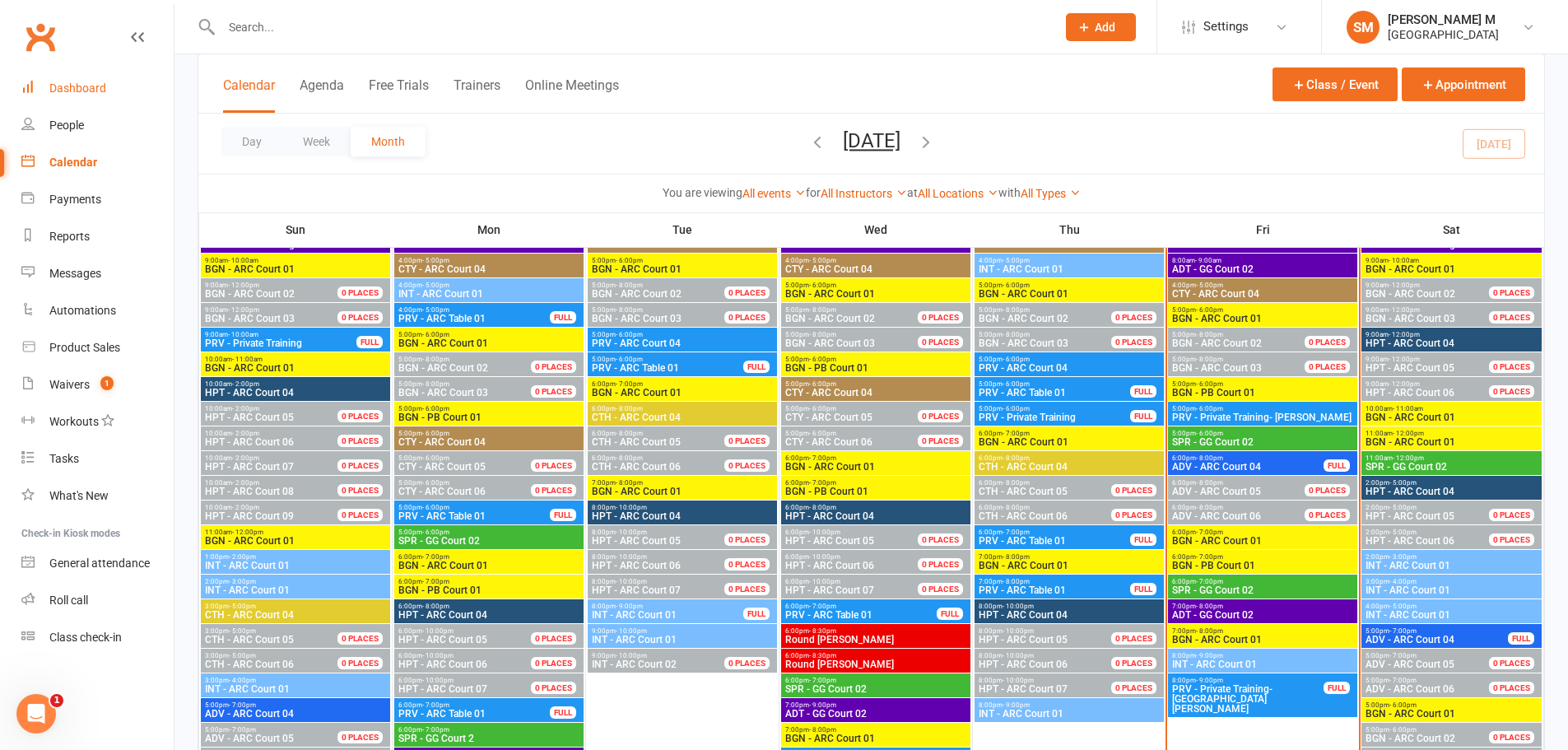
click at [111, 82] on link "Dashboard" at bounding box center [98, 88] width 152 height 37
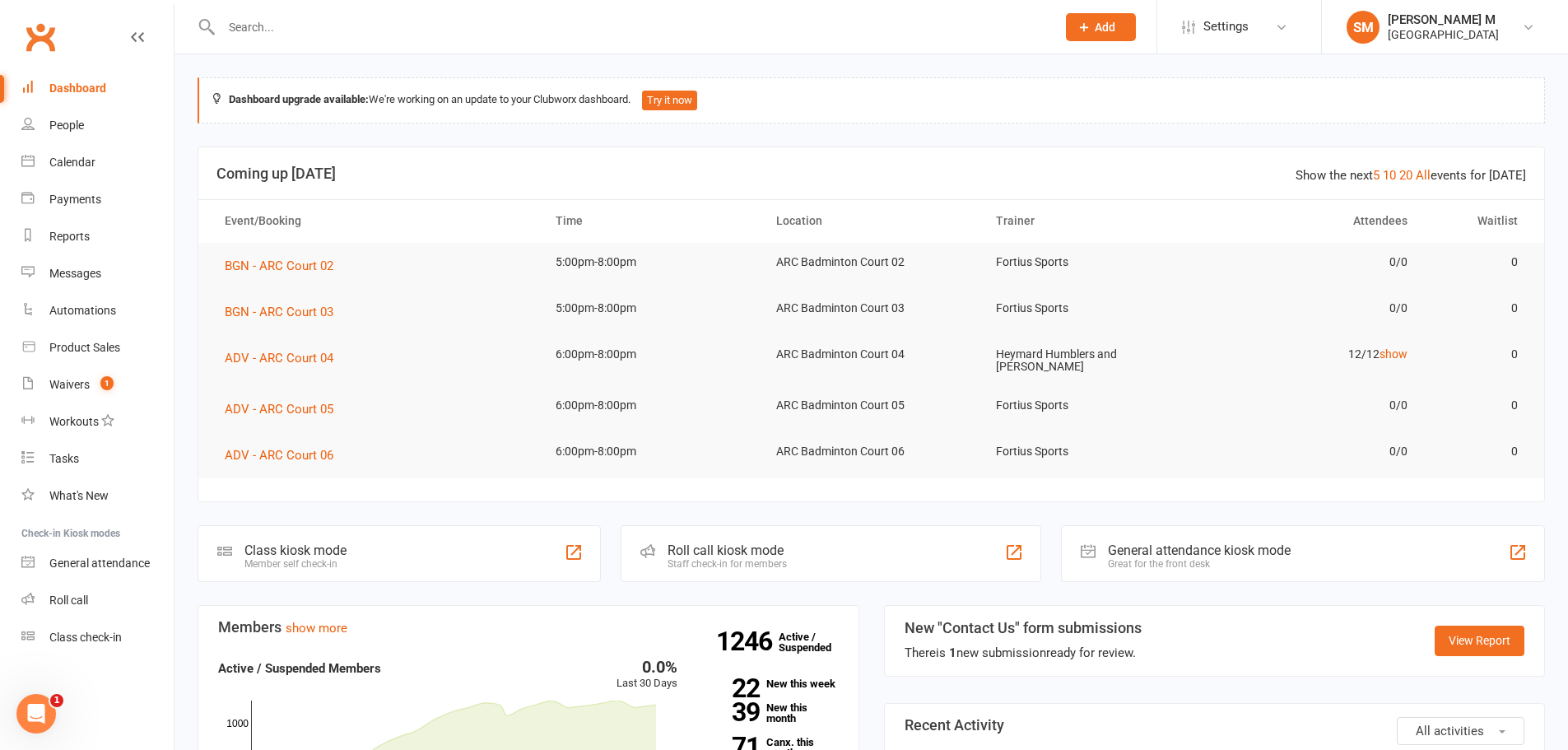
click at [948, 40] on div at bounding box center [621, 27] width 847 height 54
